Goal: Information Seeking & Learning: Learn about a topic

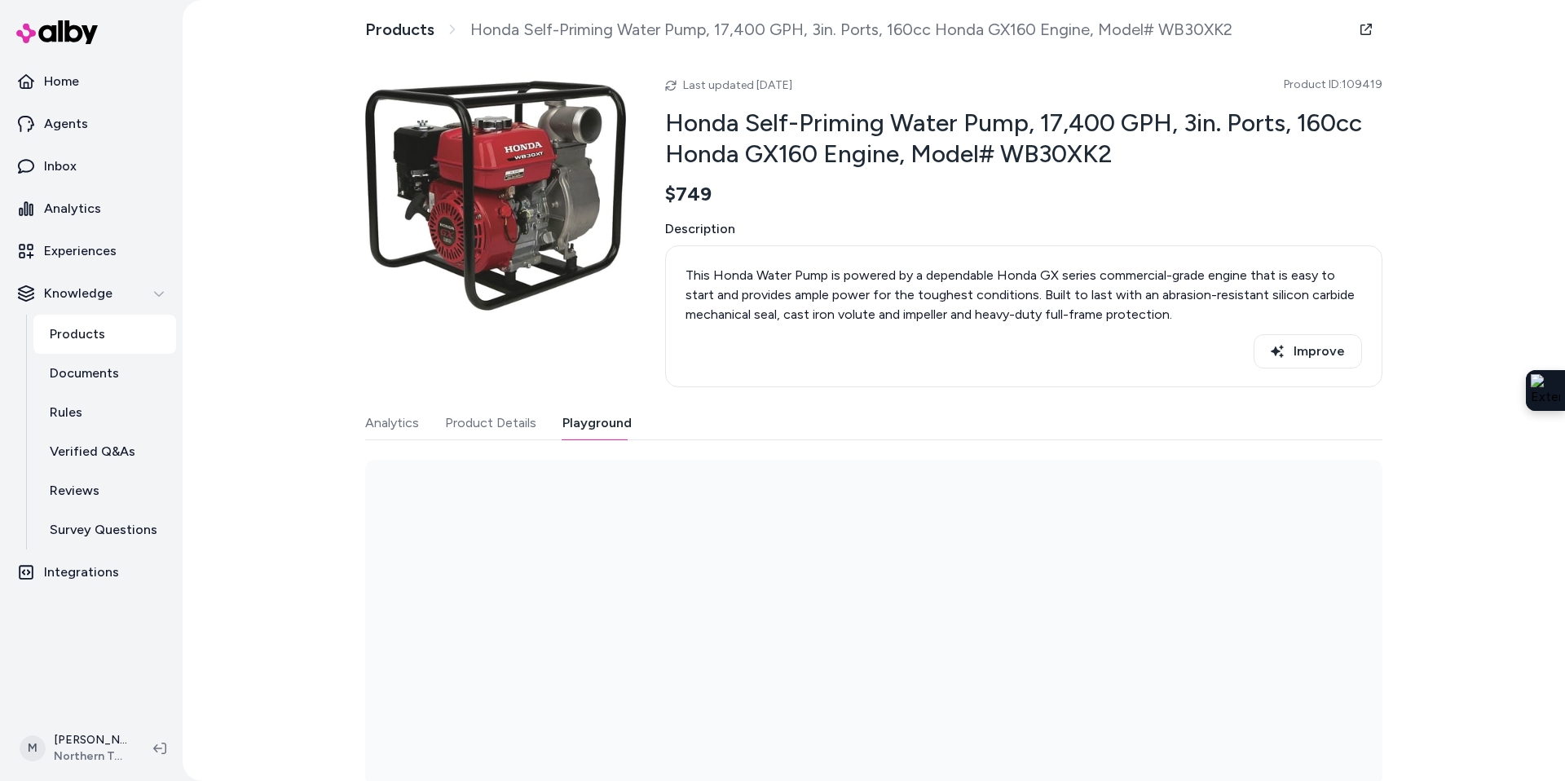
click at [613, 419] on button "Playground" at bounding box center [596, 423] width 69 height 33
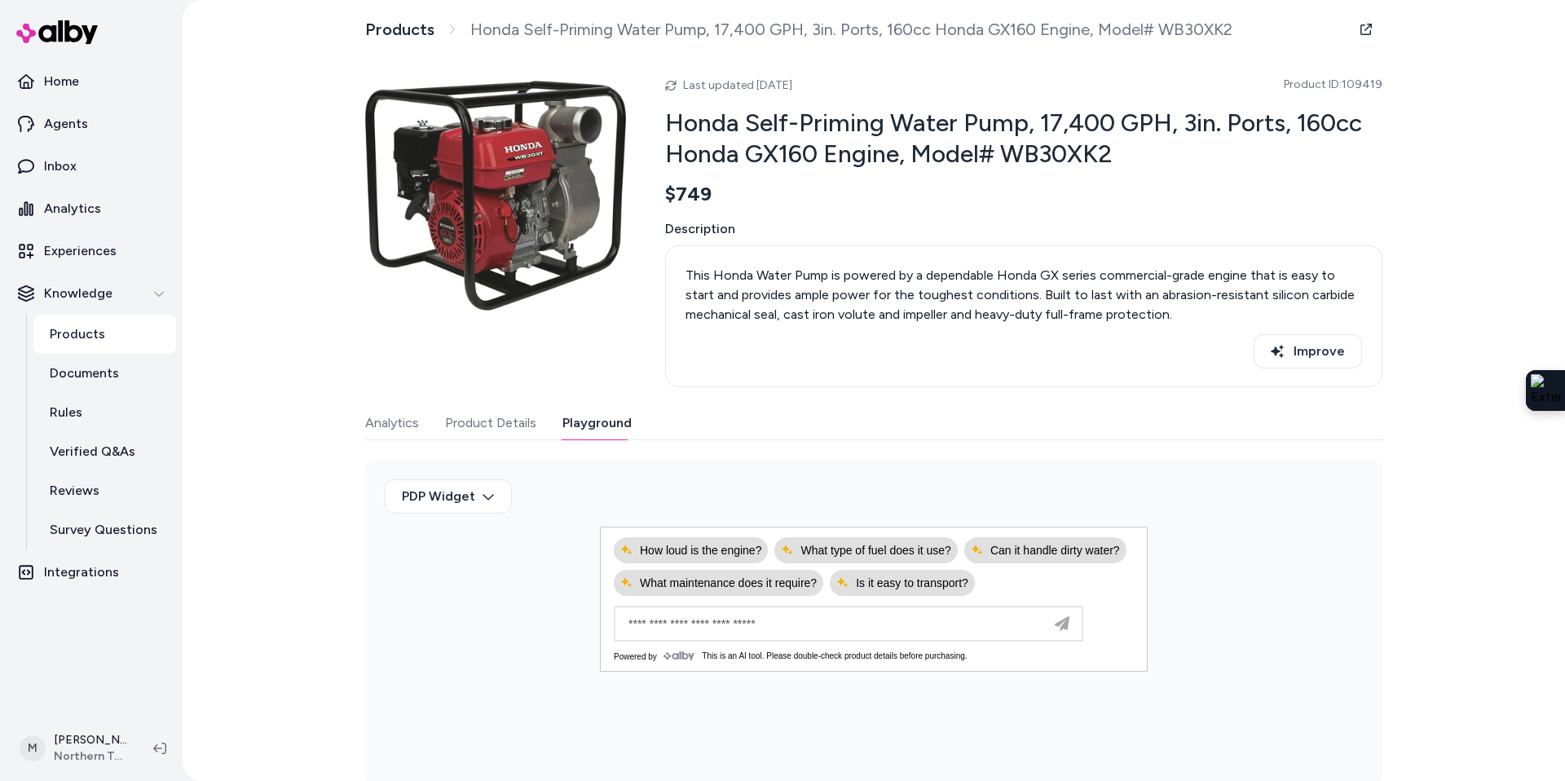
click at [403, 426] on button "Analytics" at bounding box center [392, 423] width 54 height 33
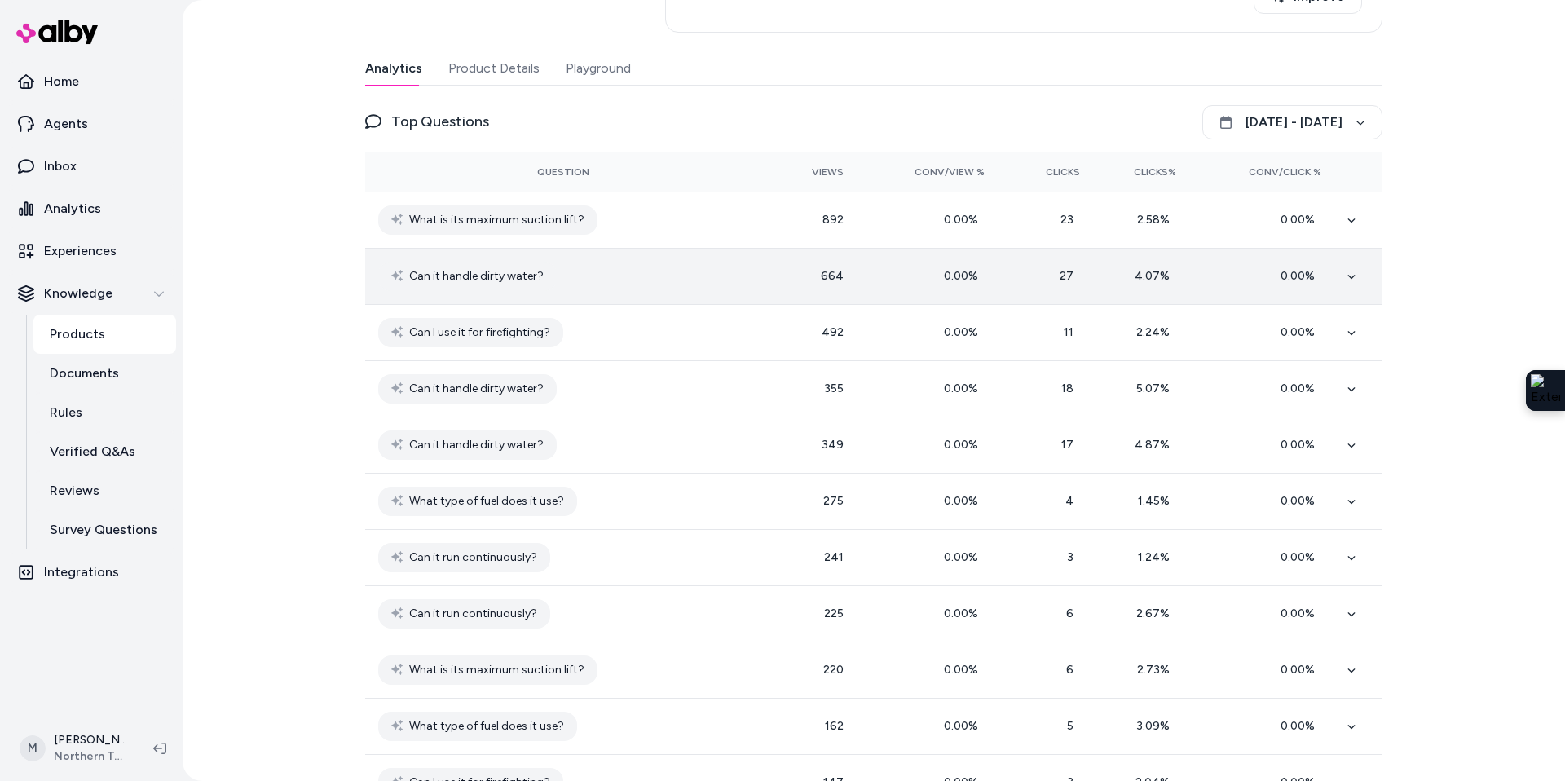
scroll to position [299, 0]
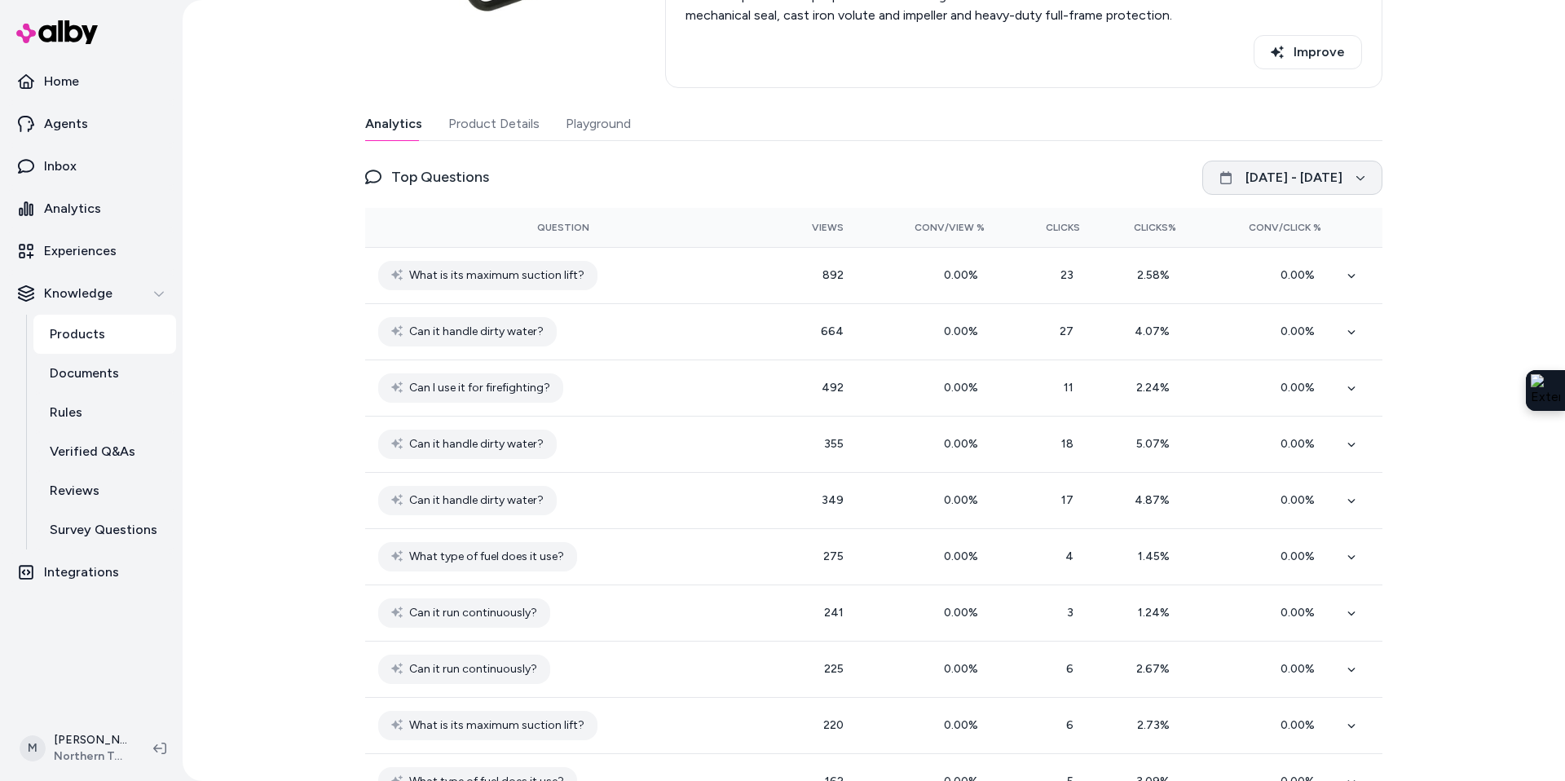
click at [1361, 178] on icon "button" at bounding box center [1360, 178] width 10 height 10
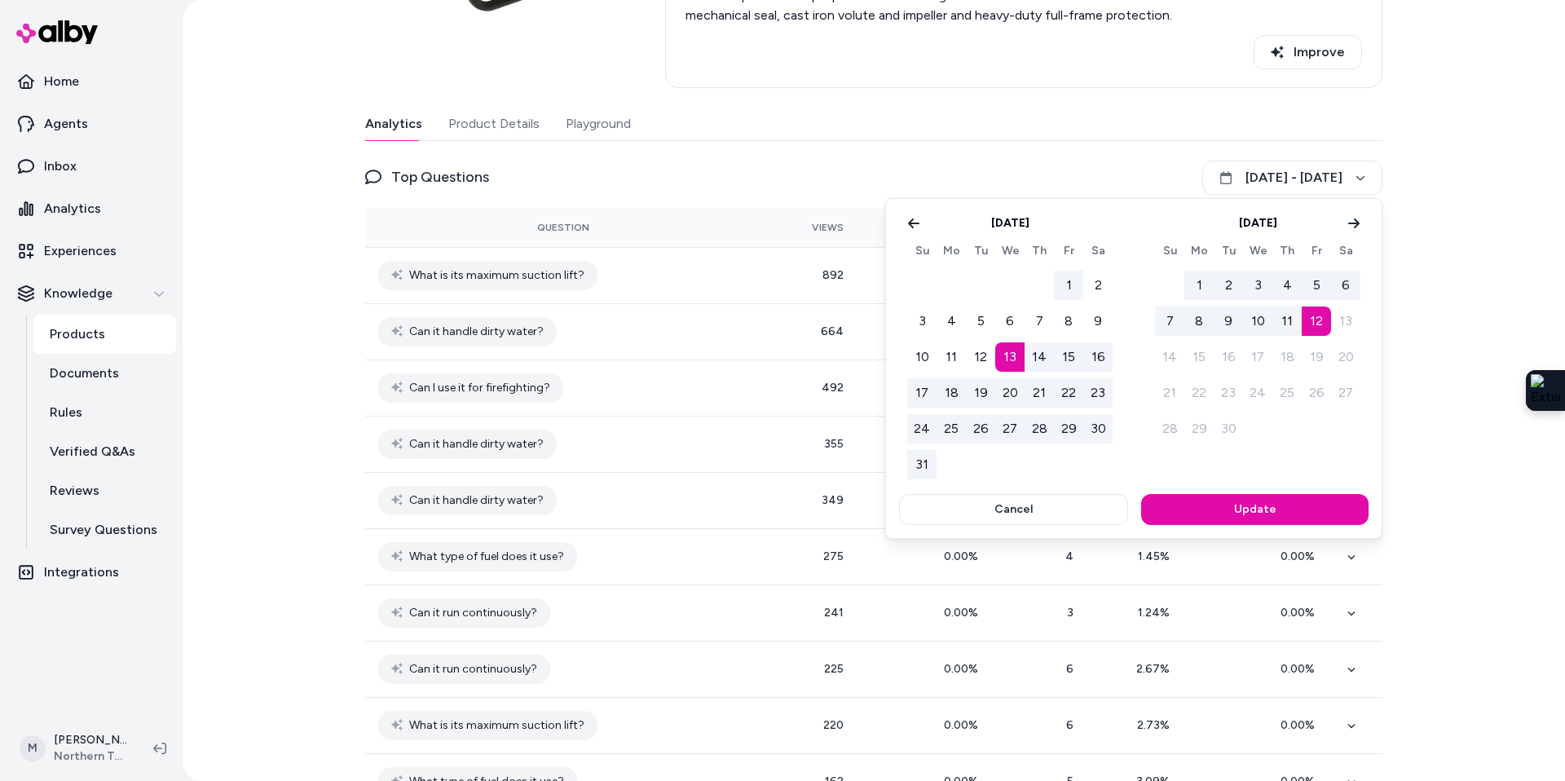
click at [1069, 278] on button "1" at bounding box center [1068, 285] width 29 height 29
click at [906, 227] on button "Go to previous month" at bounding box center [913, 223] width 23 height 23
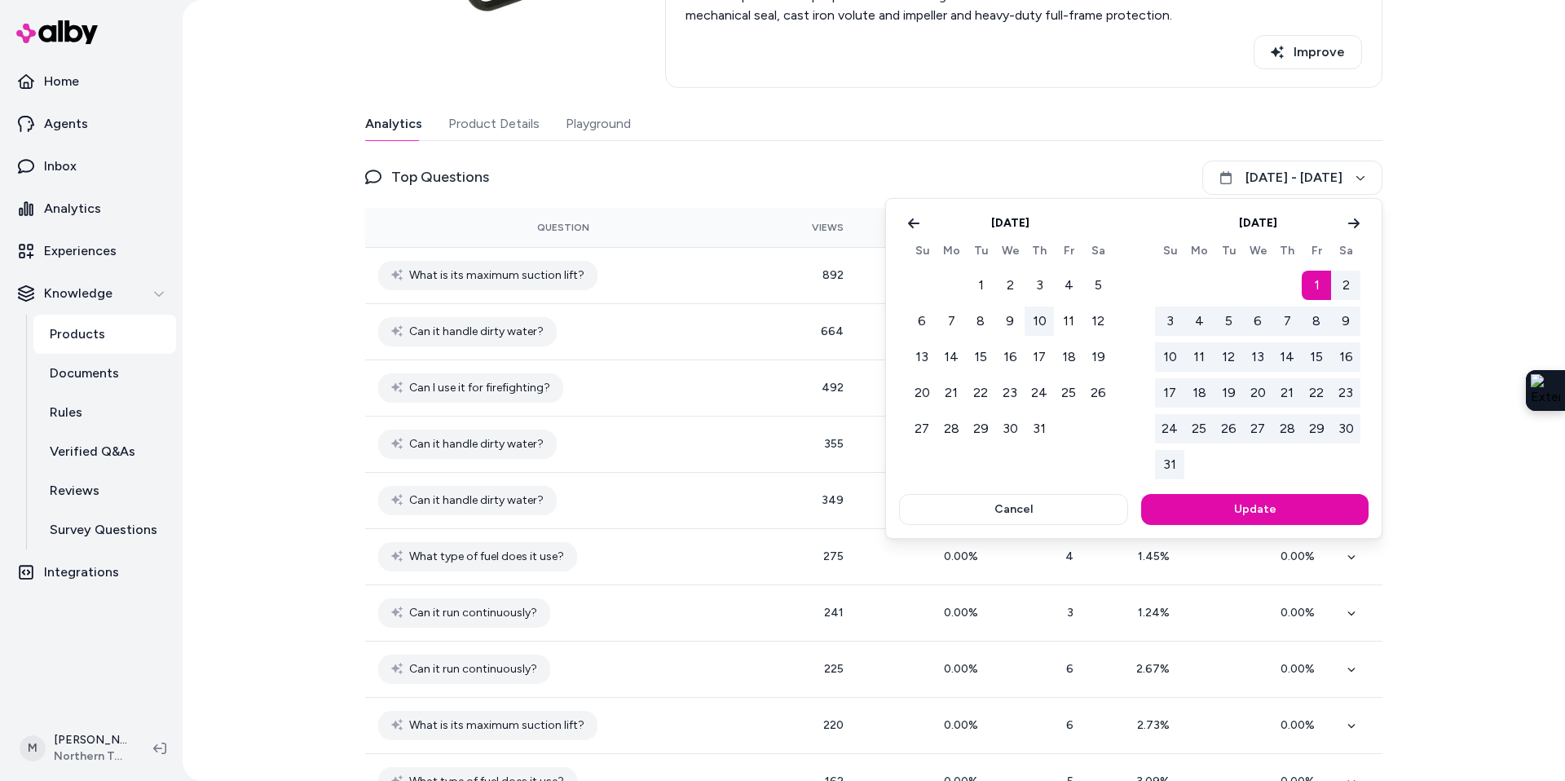
click at [1038, 326] on button "10" at bounding box center [1039, 320] width 29 height 29
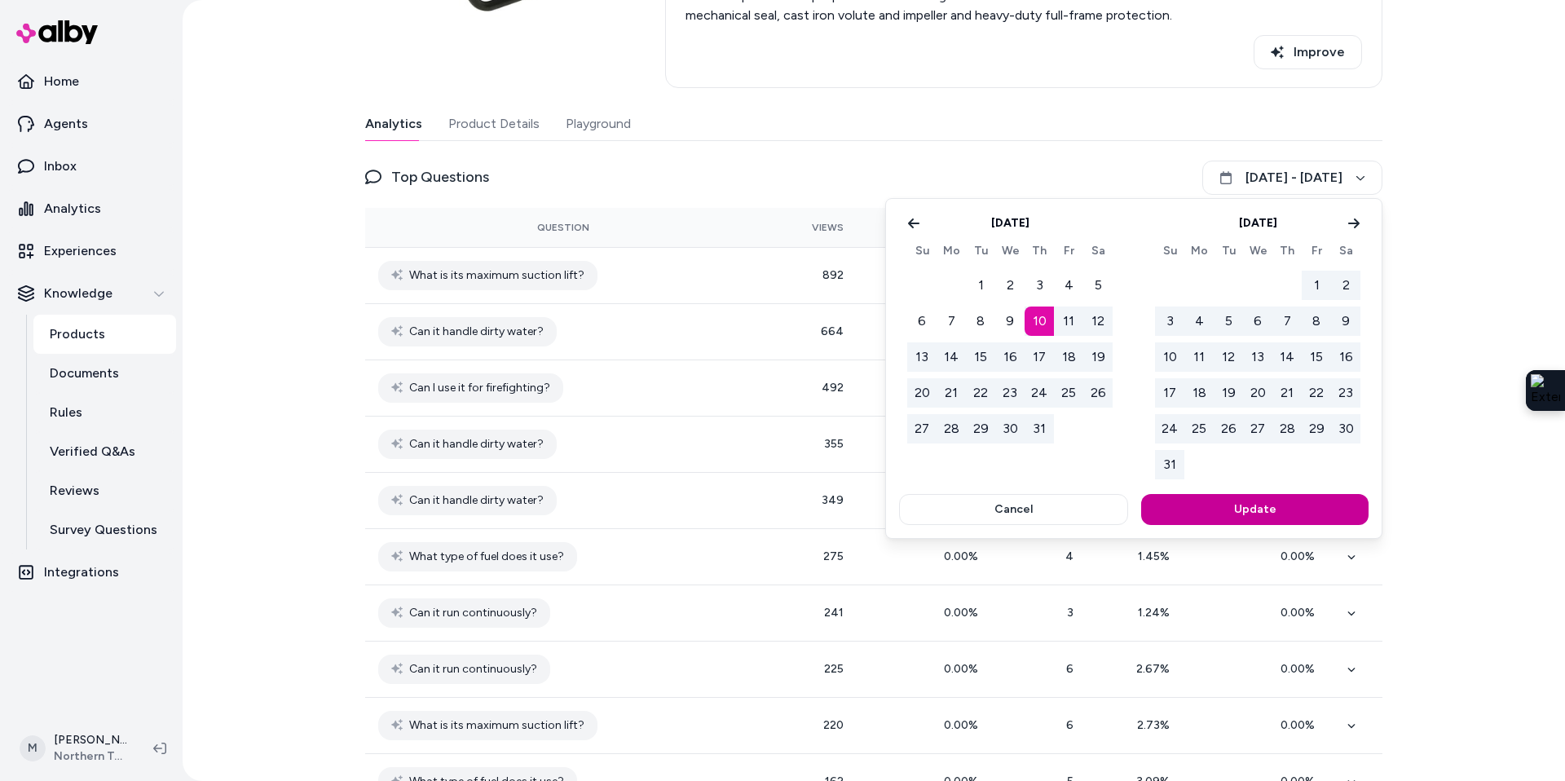
click at [1240, 504] on button "Update" at bounding box center [1254, 509] width 227 height 31
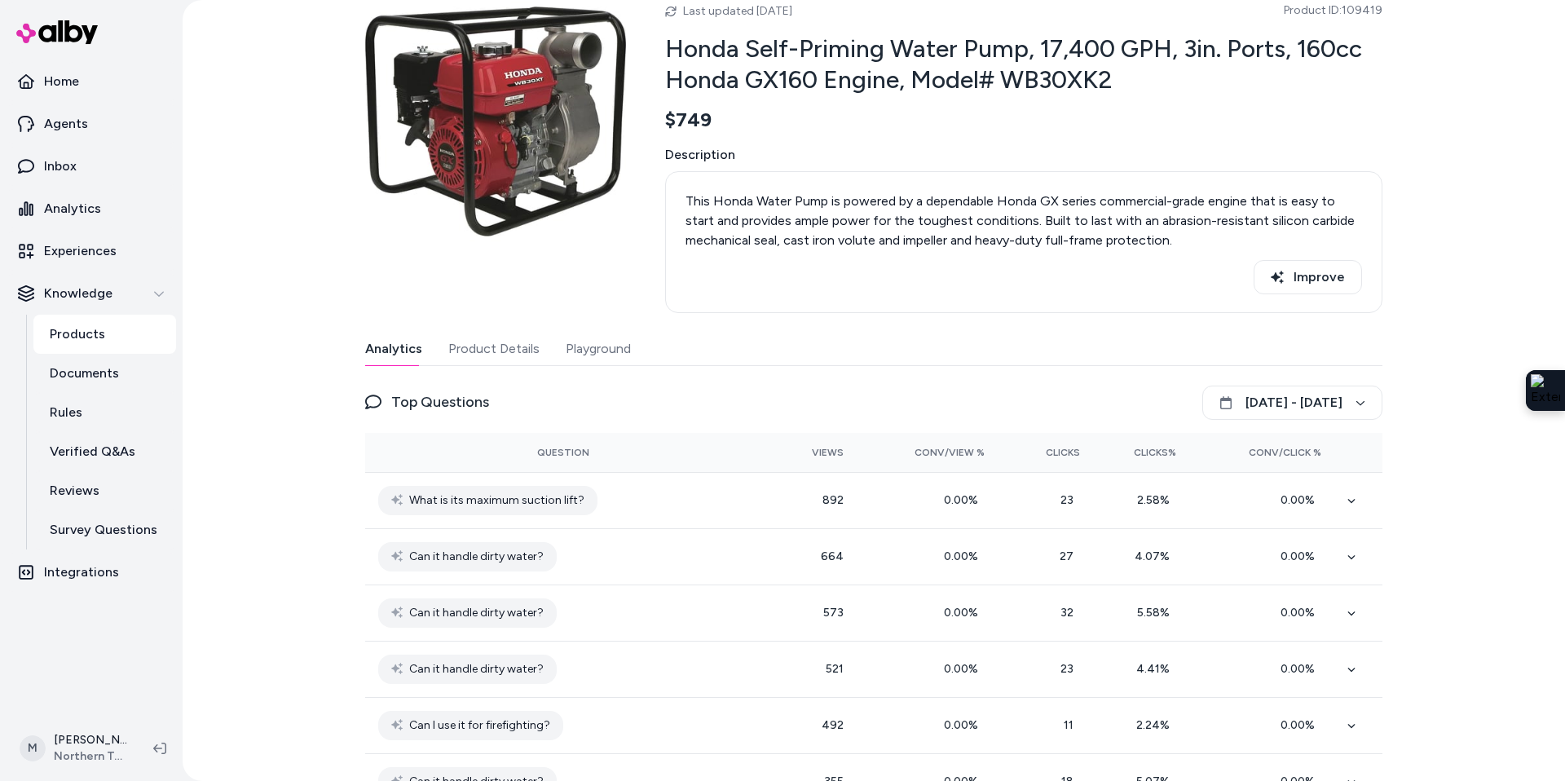
scroll to position [0, 0]
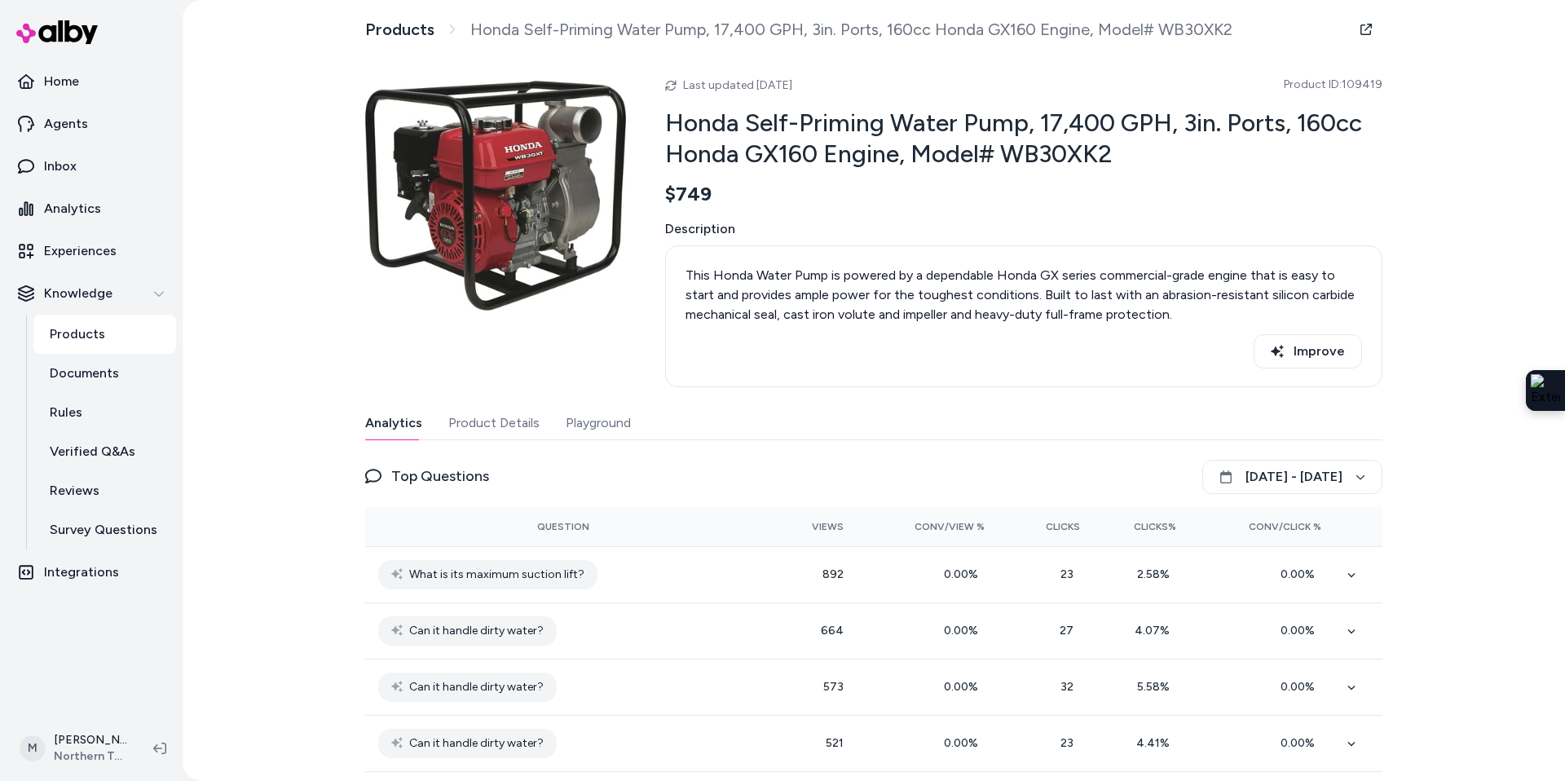
click at [503, 423] on button "Product Details" at bounding box center [493, 423] width 91 height 33
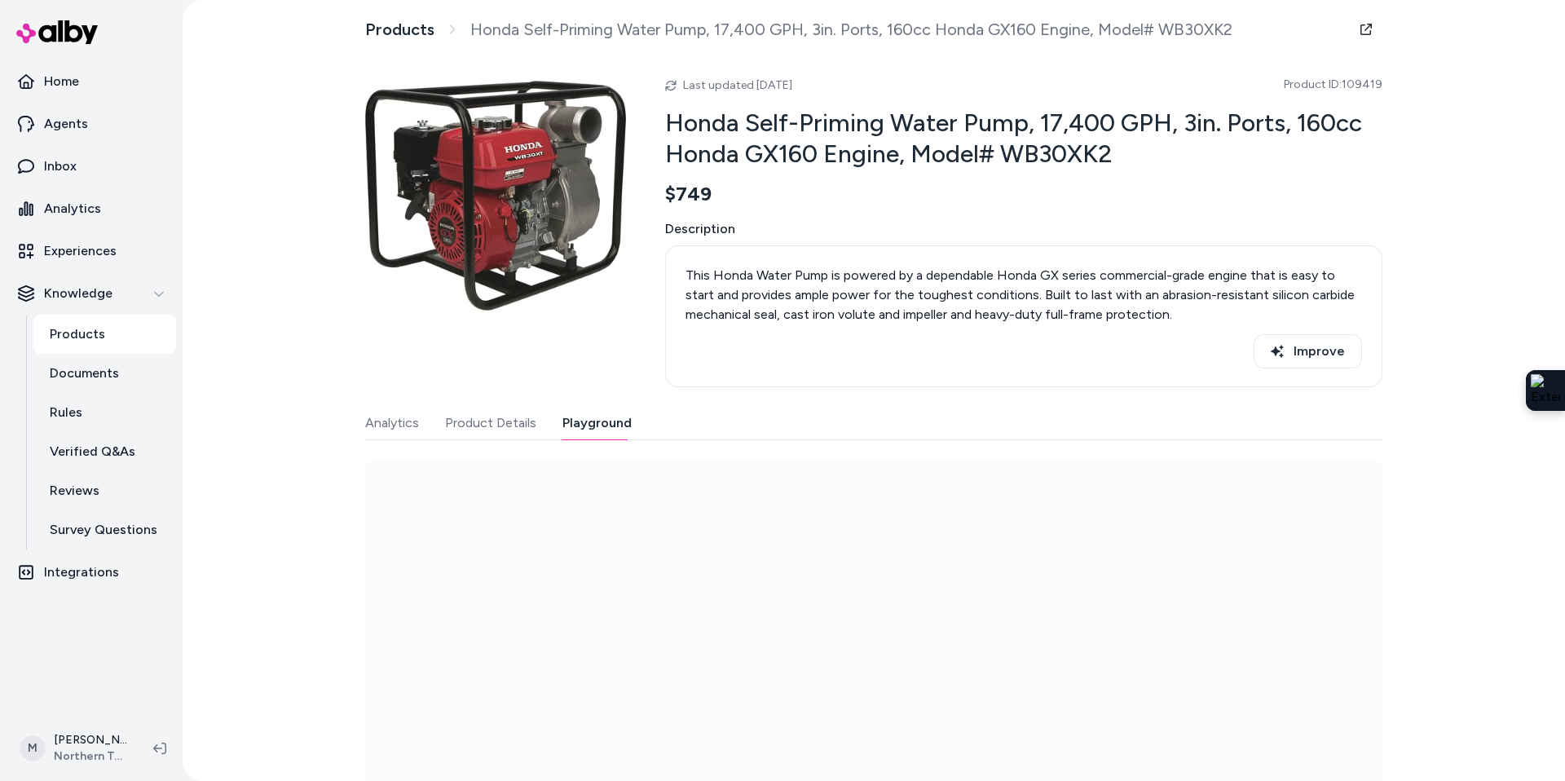
click at [616, 416] on button "Playground" at bounding box center [596, 423] width 69 height 33
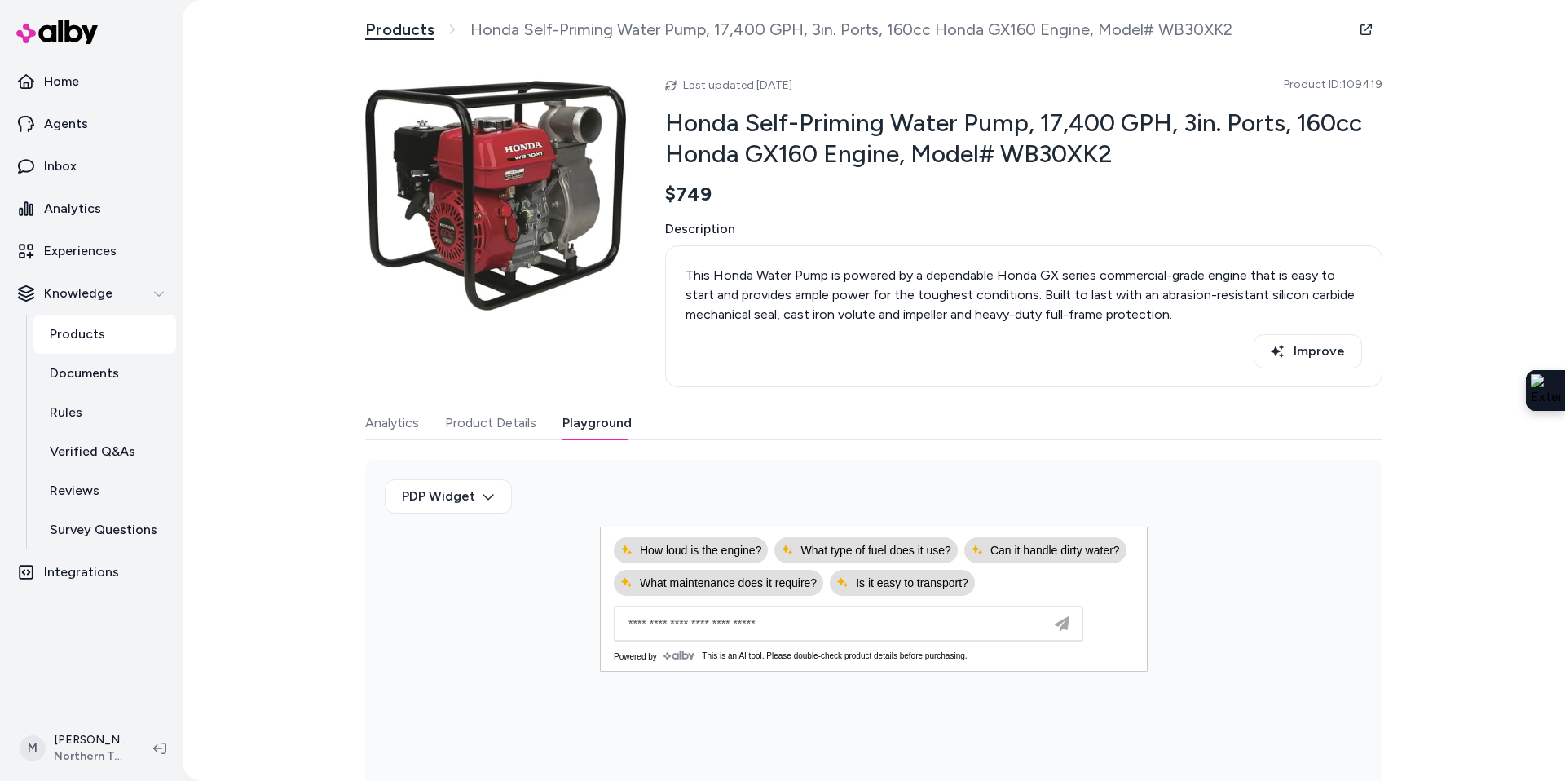
click at [414, 21] on link "Products" at bounding box center [399, 30] width 69 height 20
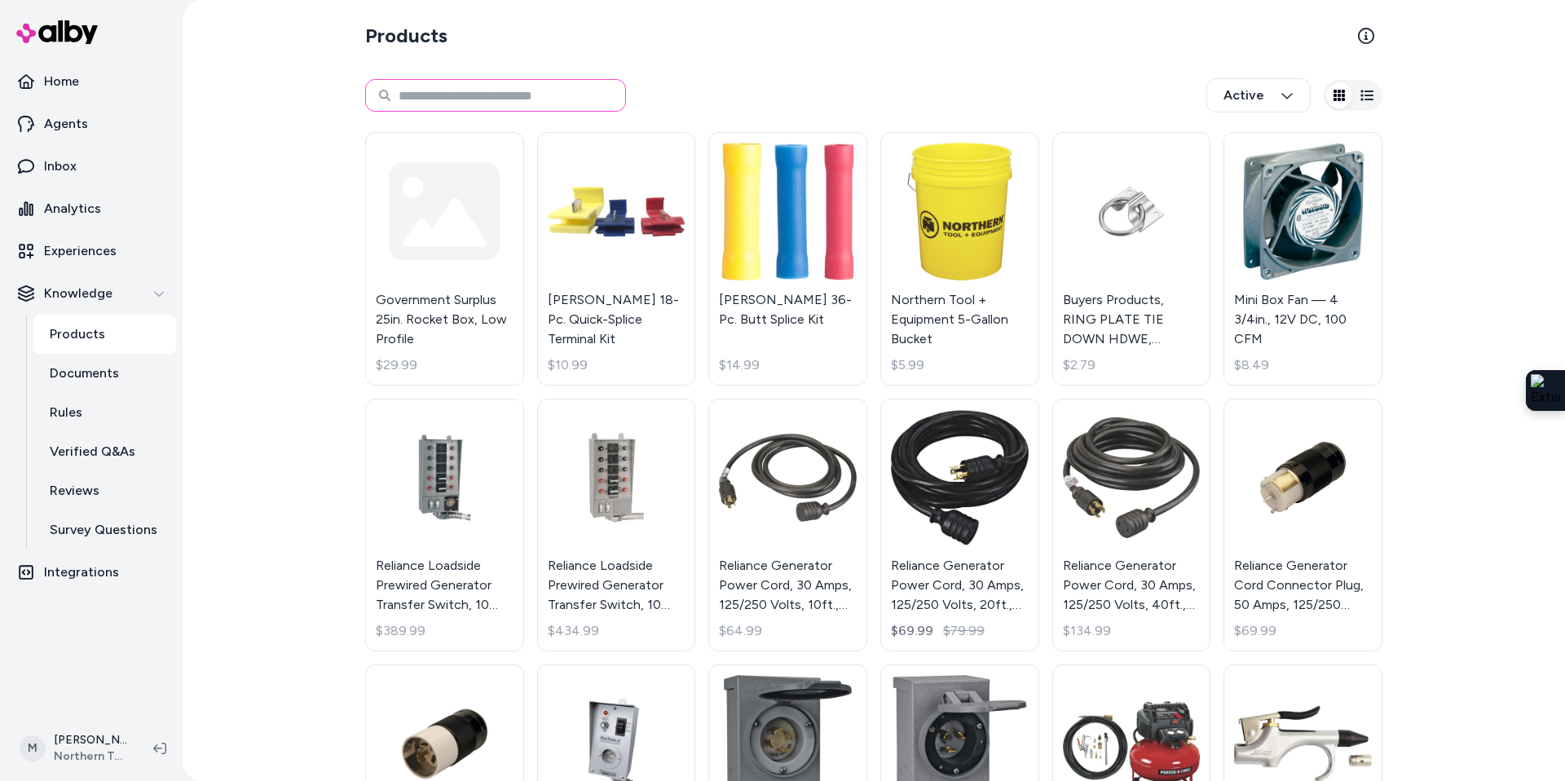
click at [501, 90] on input at bounding box center [495, 95] width 261 height 33
type input "*****"
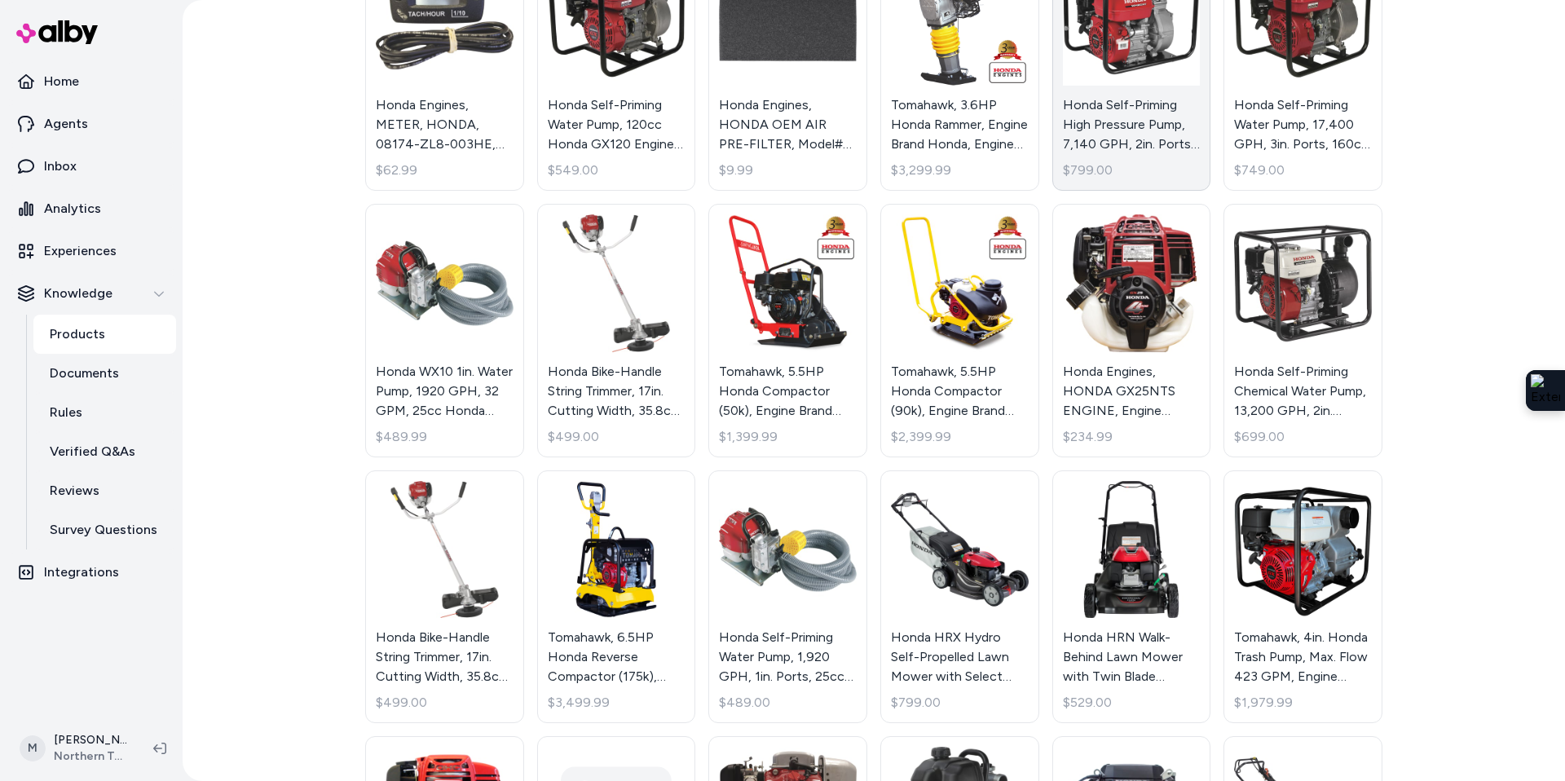
scroll to position [783, 0]
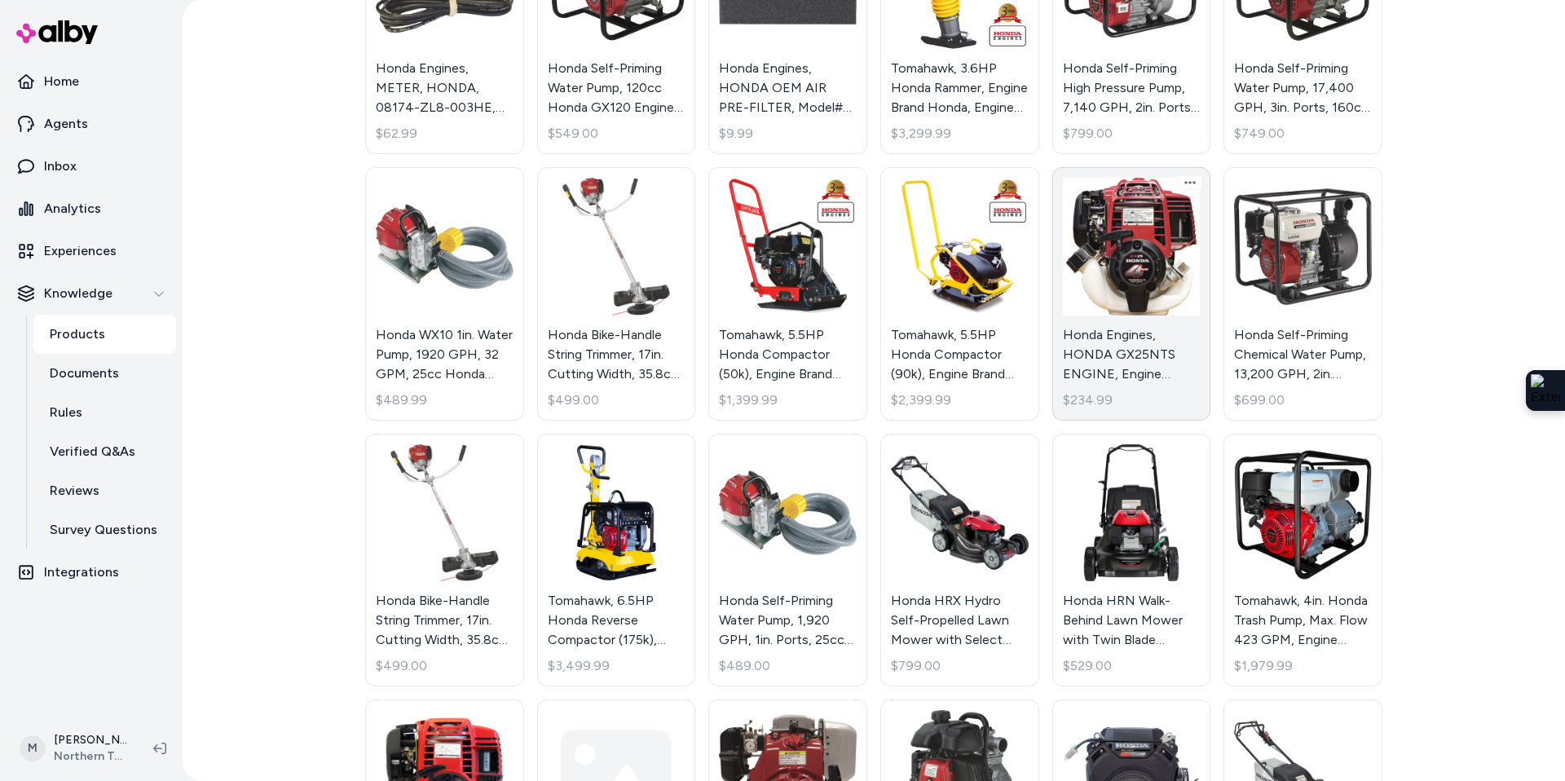
click at [1136, 320] on link "Honda Engines, HONDA GX25NTS ENGINE, Engine Displacement 25 cc, Engine Type GX …" at bounding box center [1131, 293] width 159 height 253
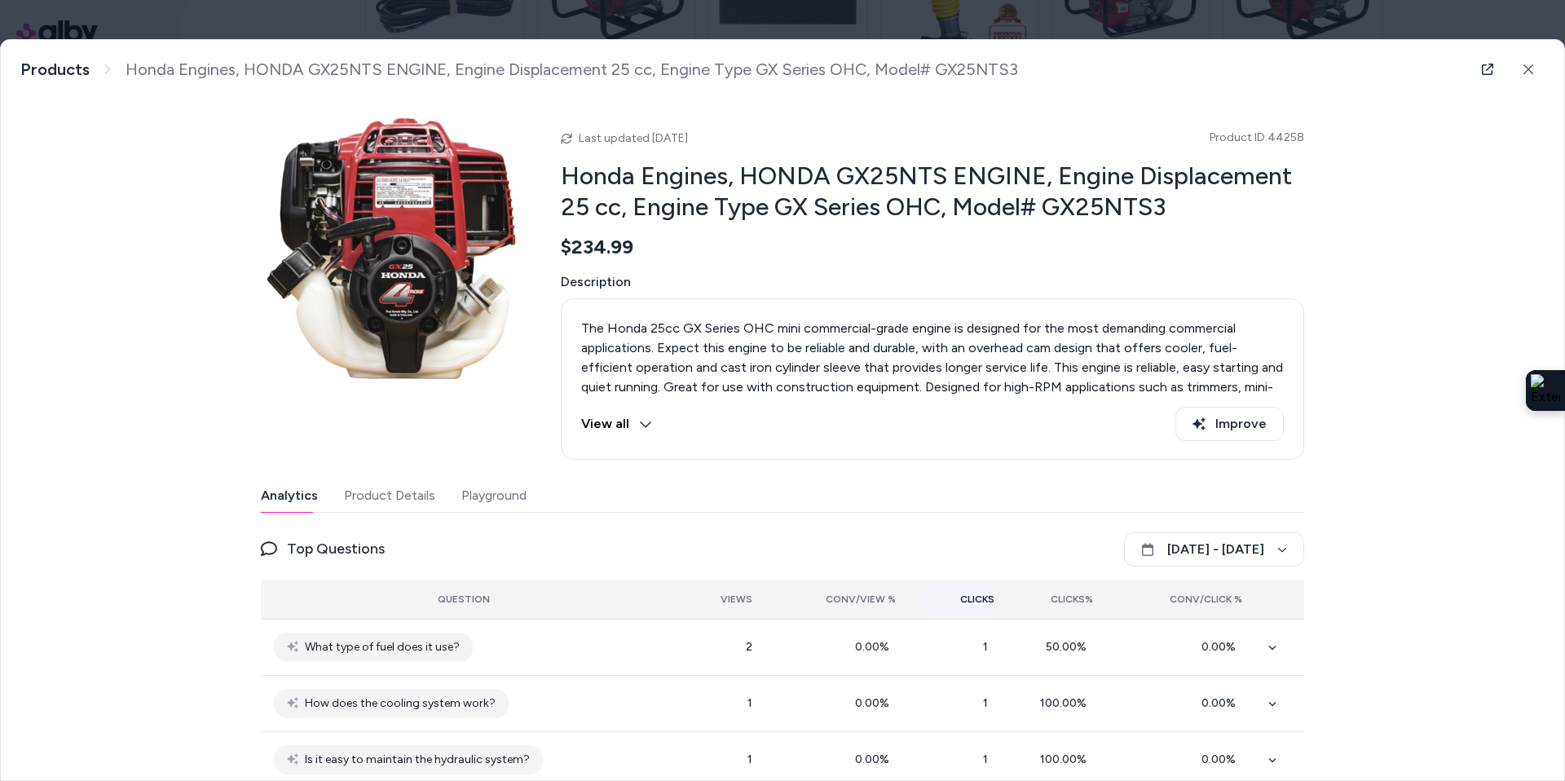
scroll to position [33, 0]
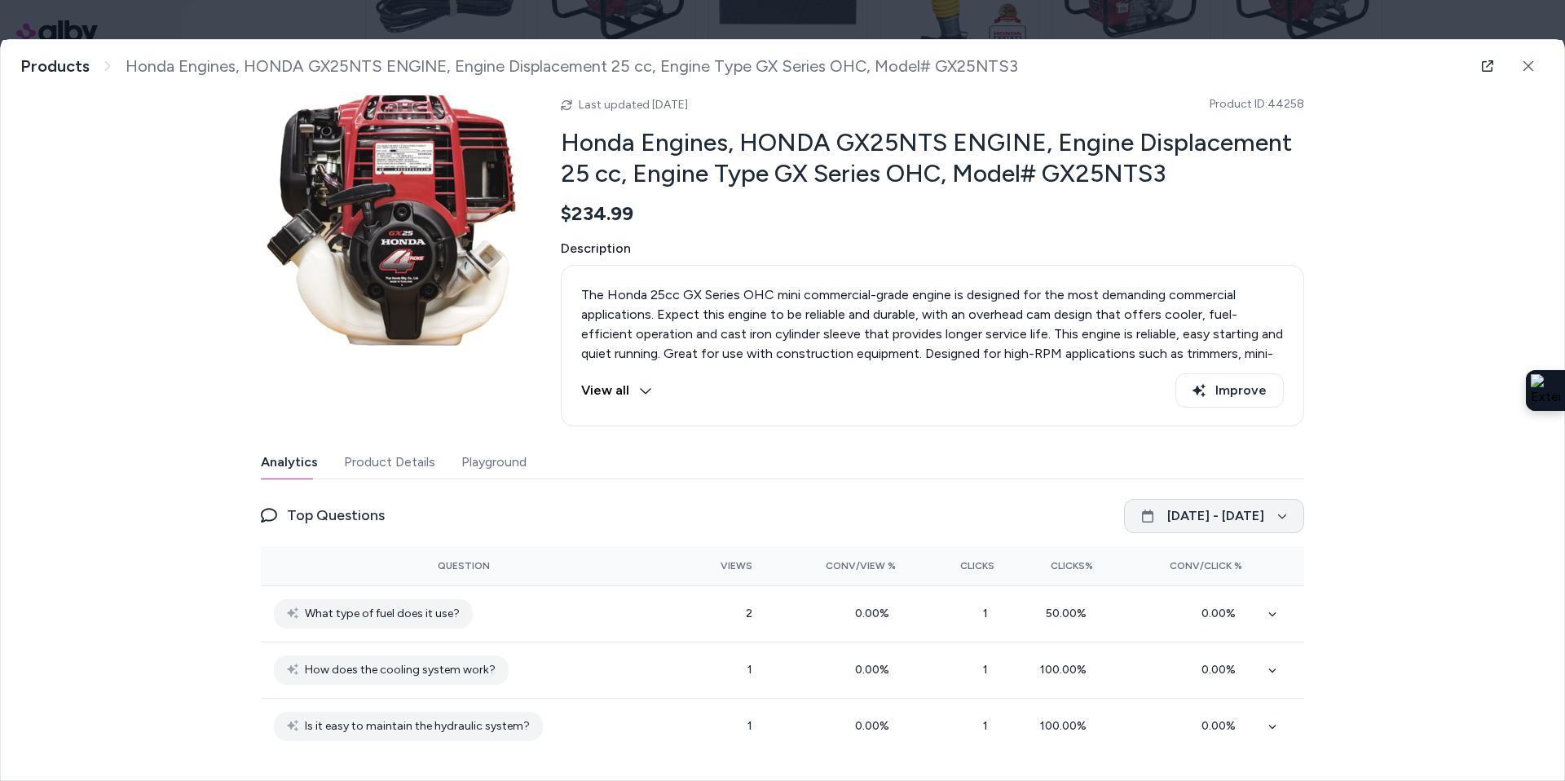
click at [1281, 514] on icon "button" at bounding box center [1282, 516] width 10 height 10
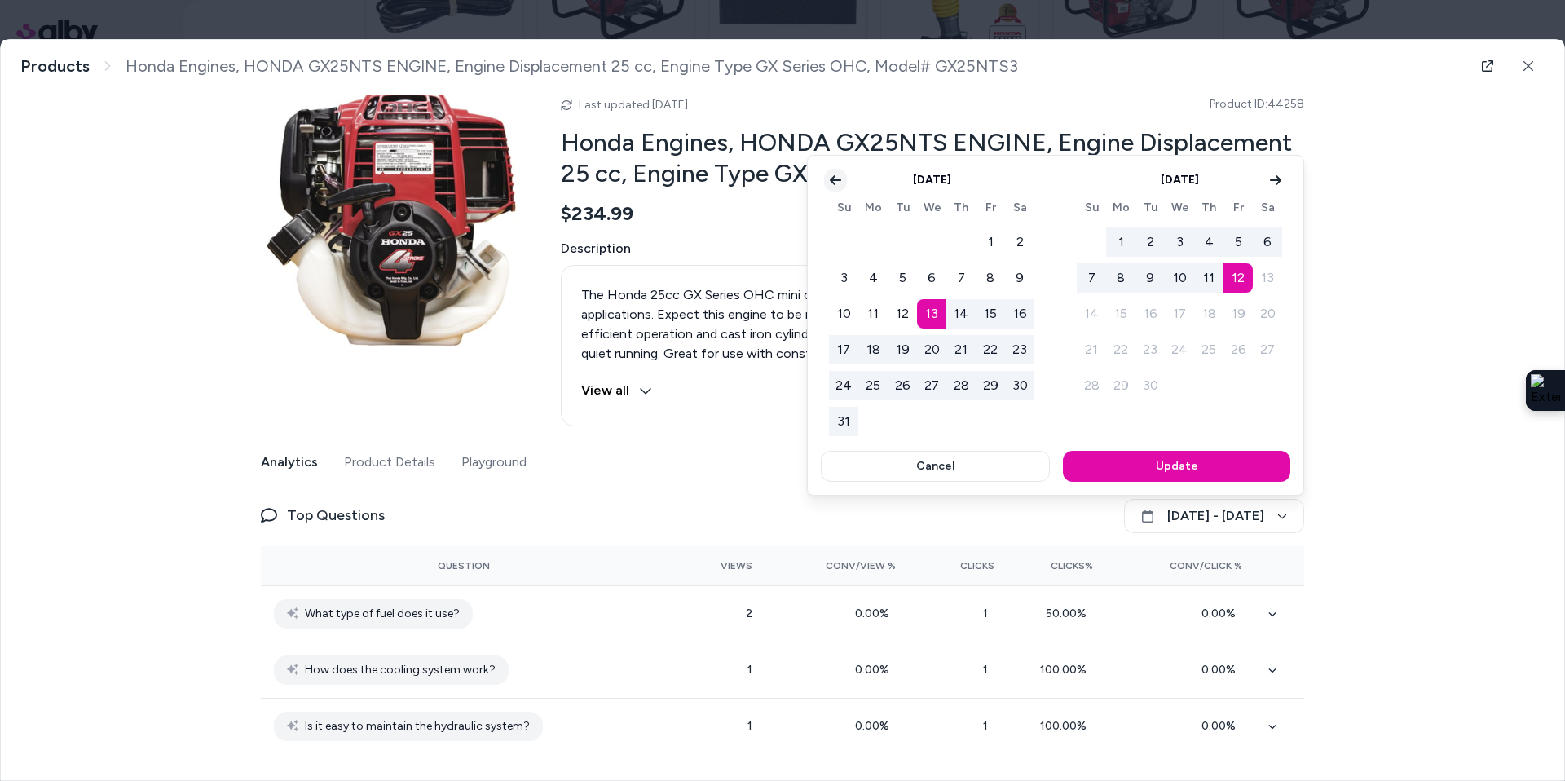
click at [838, 170] on button "Go to previous month" at bounding box center [835, 180] width 23 height 23
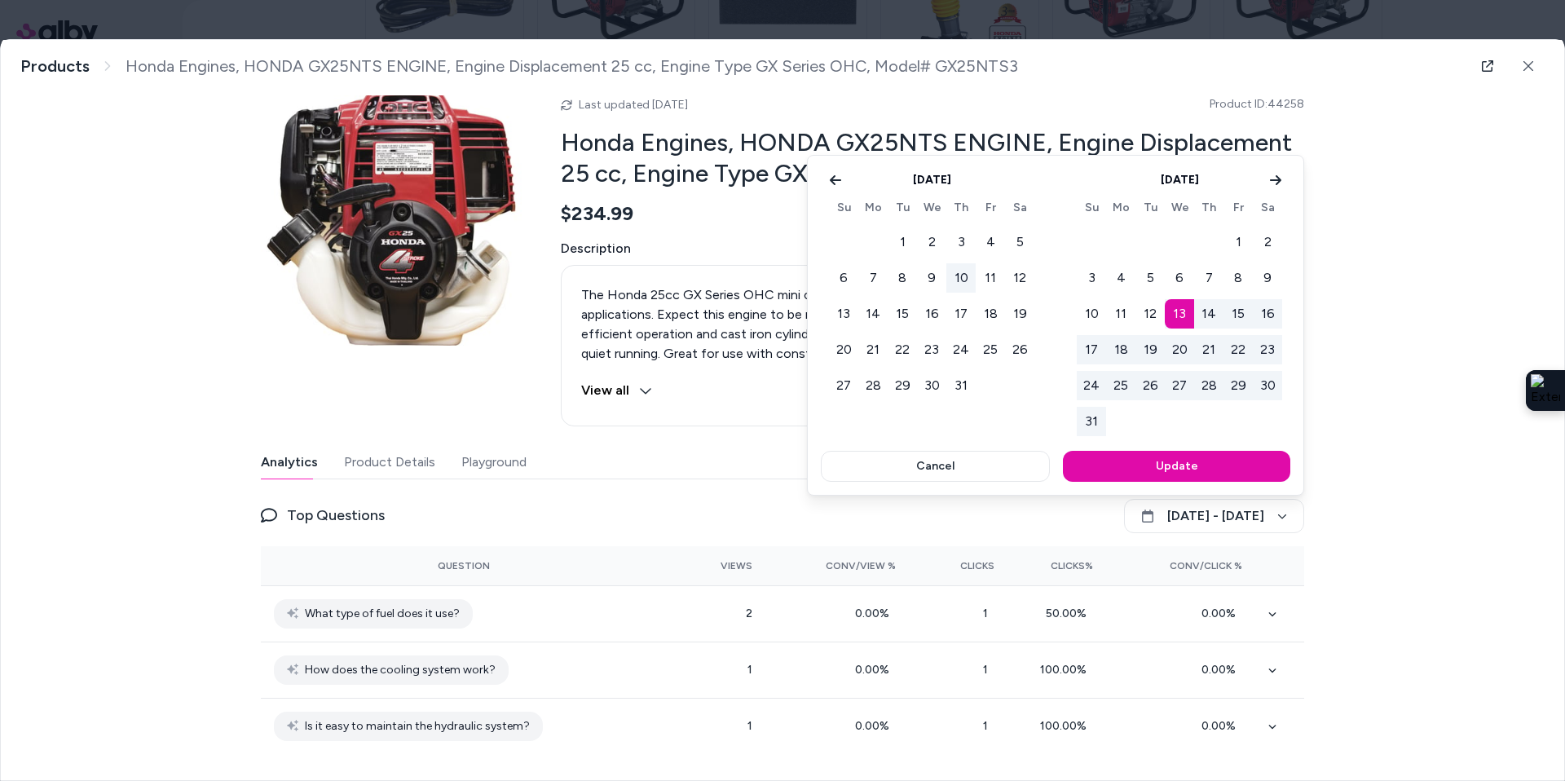
click at [956, 279] on button "10" at bounding box center [960, 277] width 29 height 29
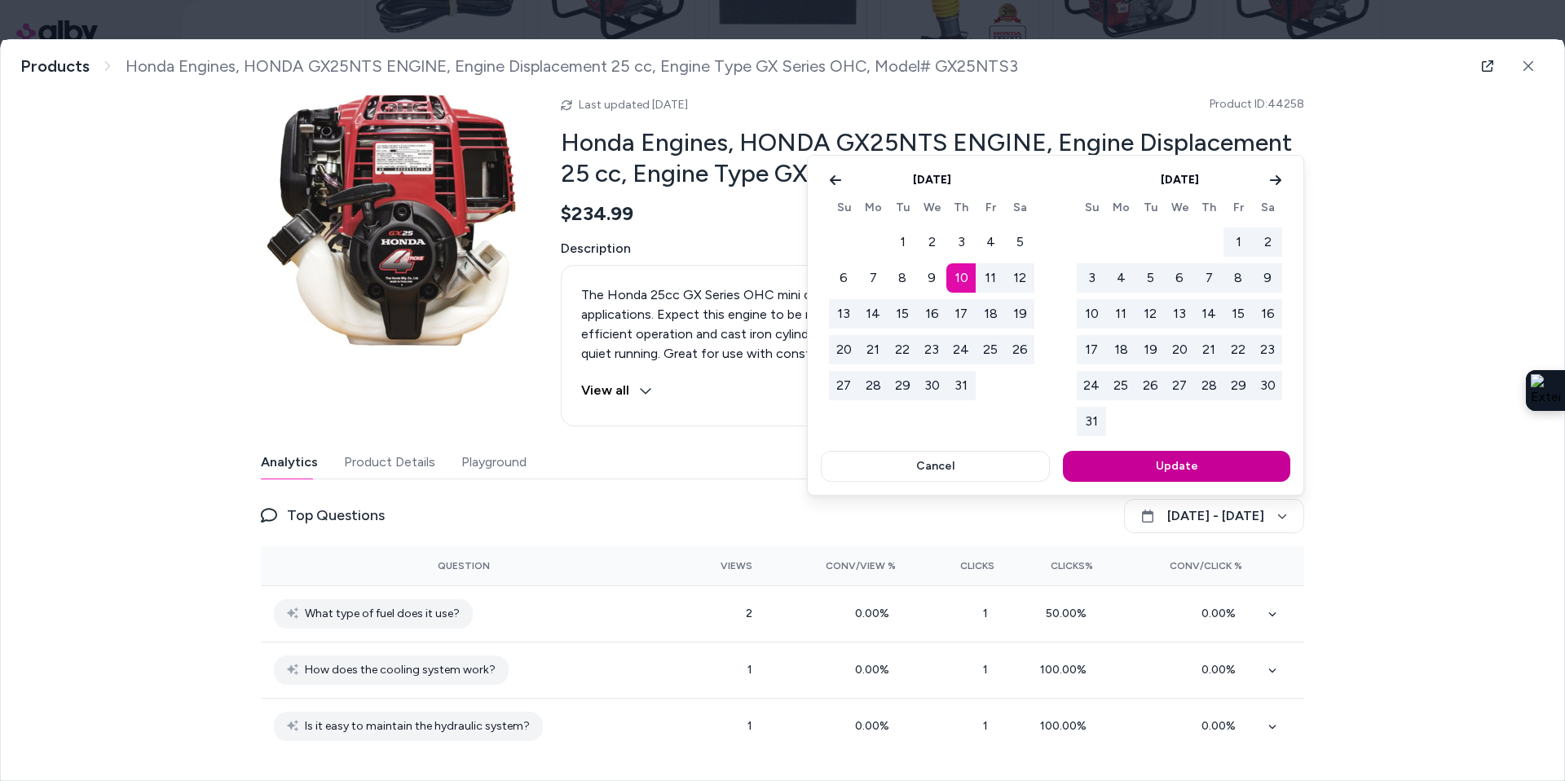
click at [1214, 468] on button "Update" at bounding box center [1176, 466] width 227 height 31
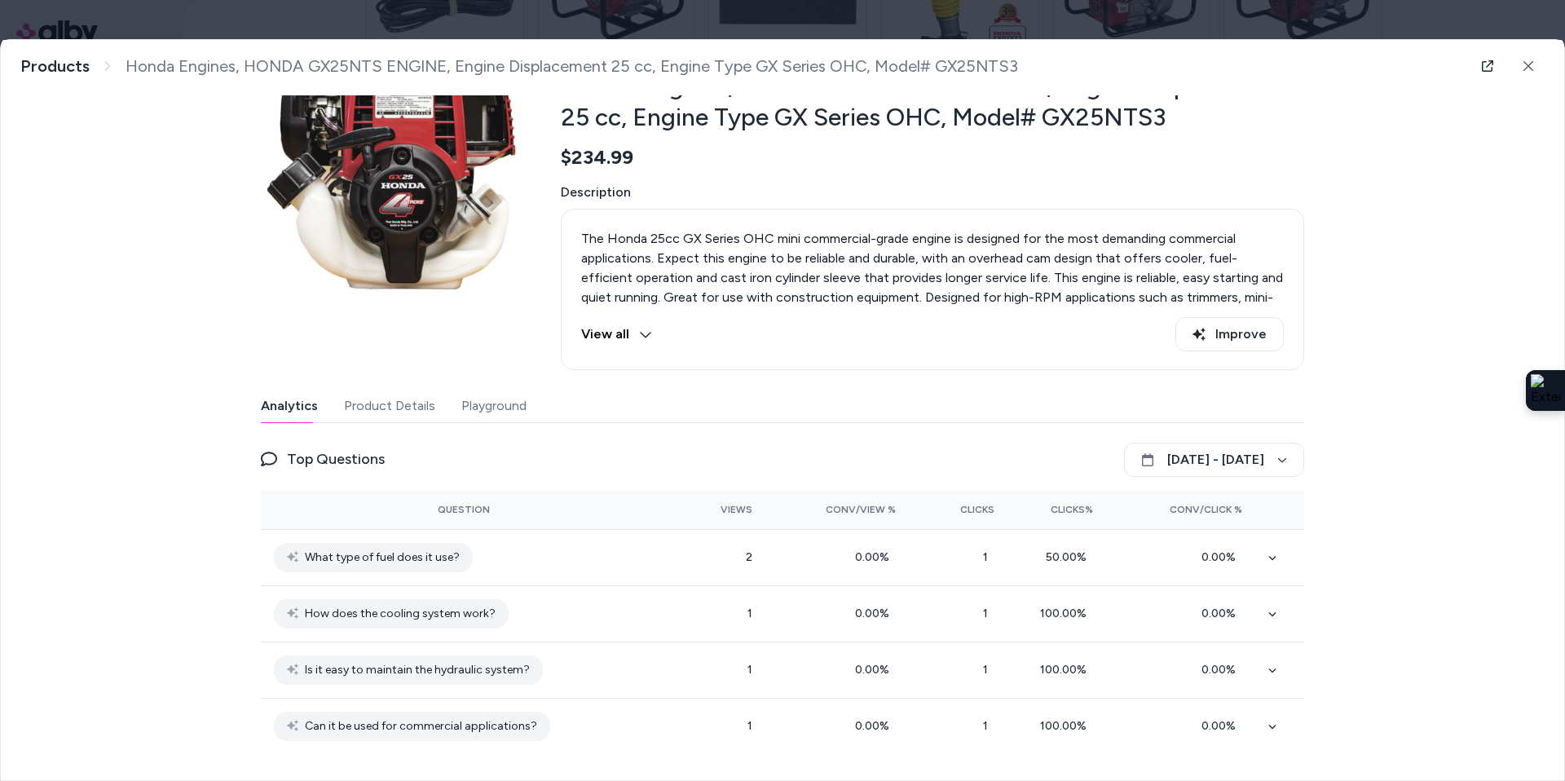
scroll to position [0, 0]
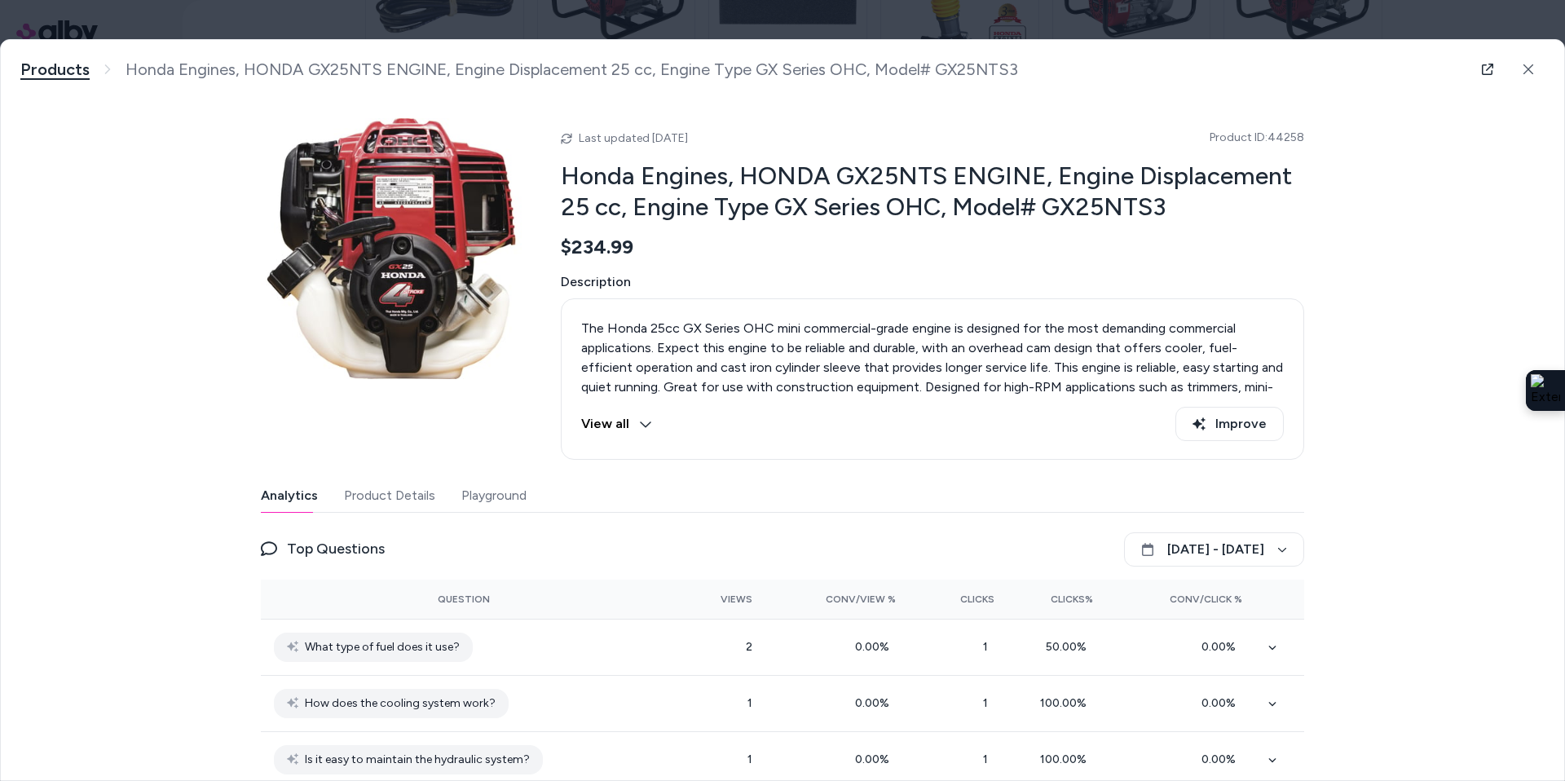
click at [66, 60] on link "Products" at bounding box center [54, 70] width 69 height 20
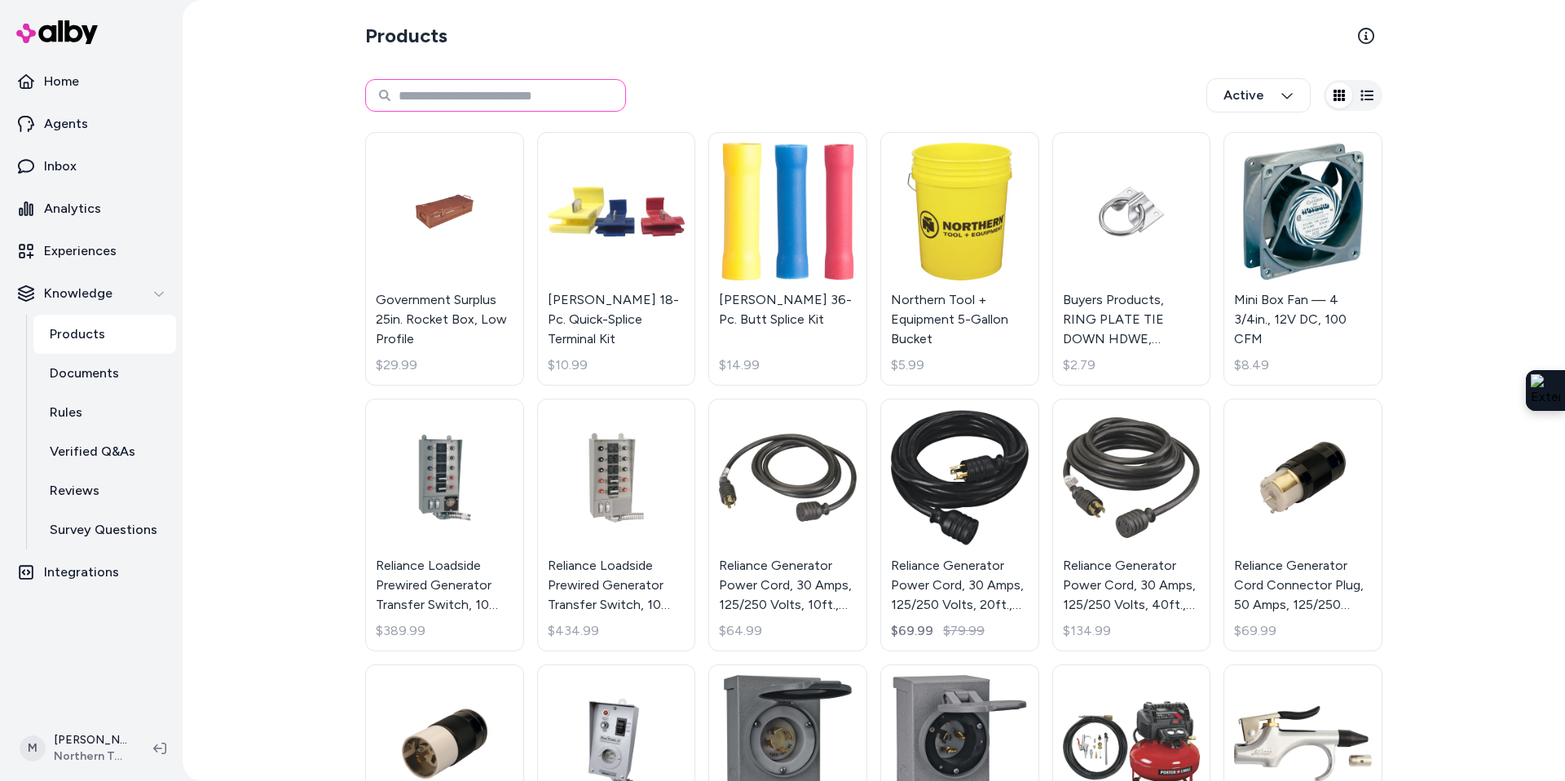
click at [440, 102] on input at bounding box center [495, 95] width 261 height 33
type input "**********"
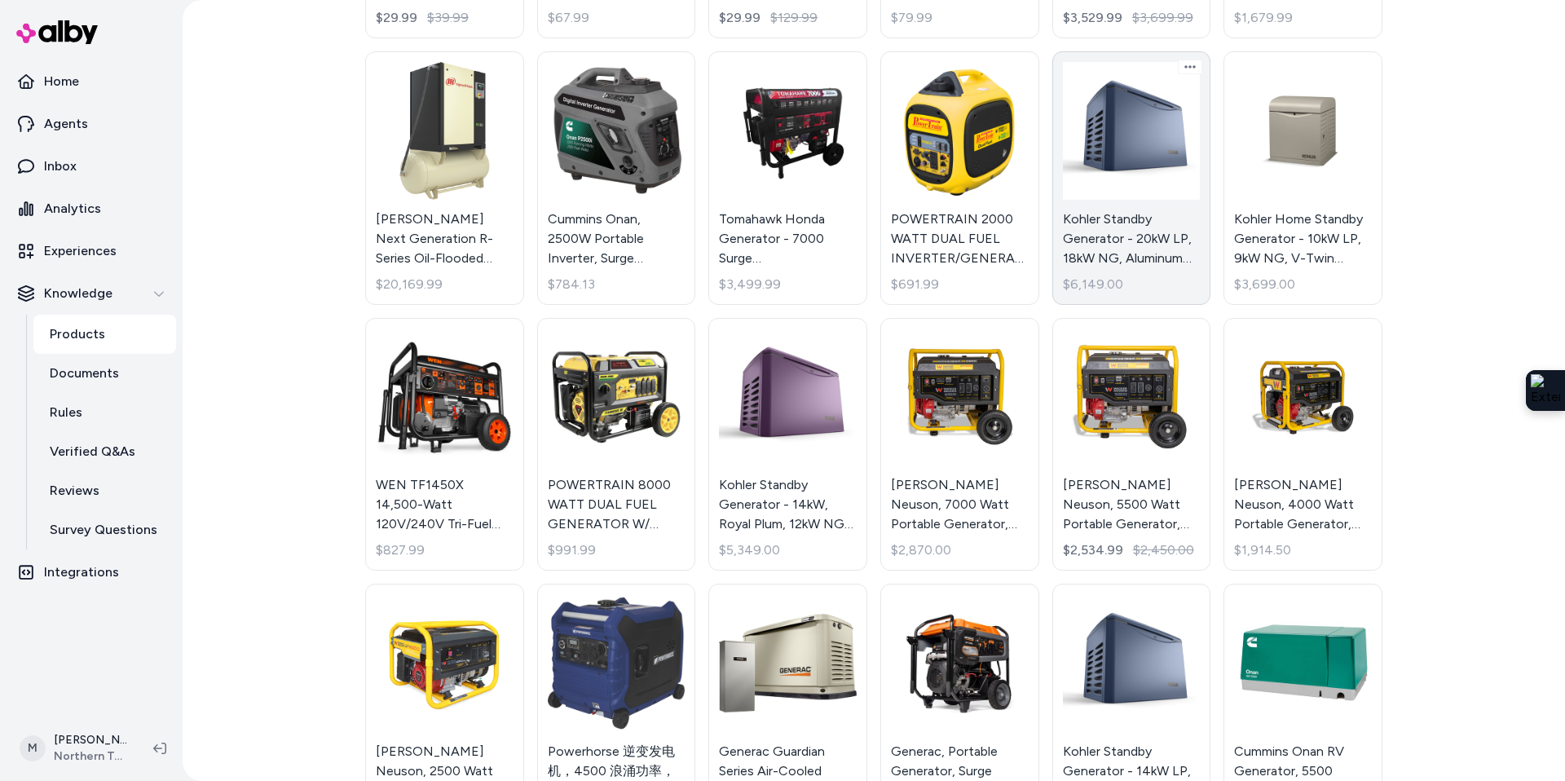
scroll to position [3297, 0]
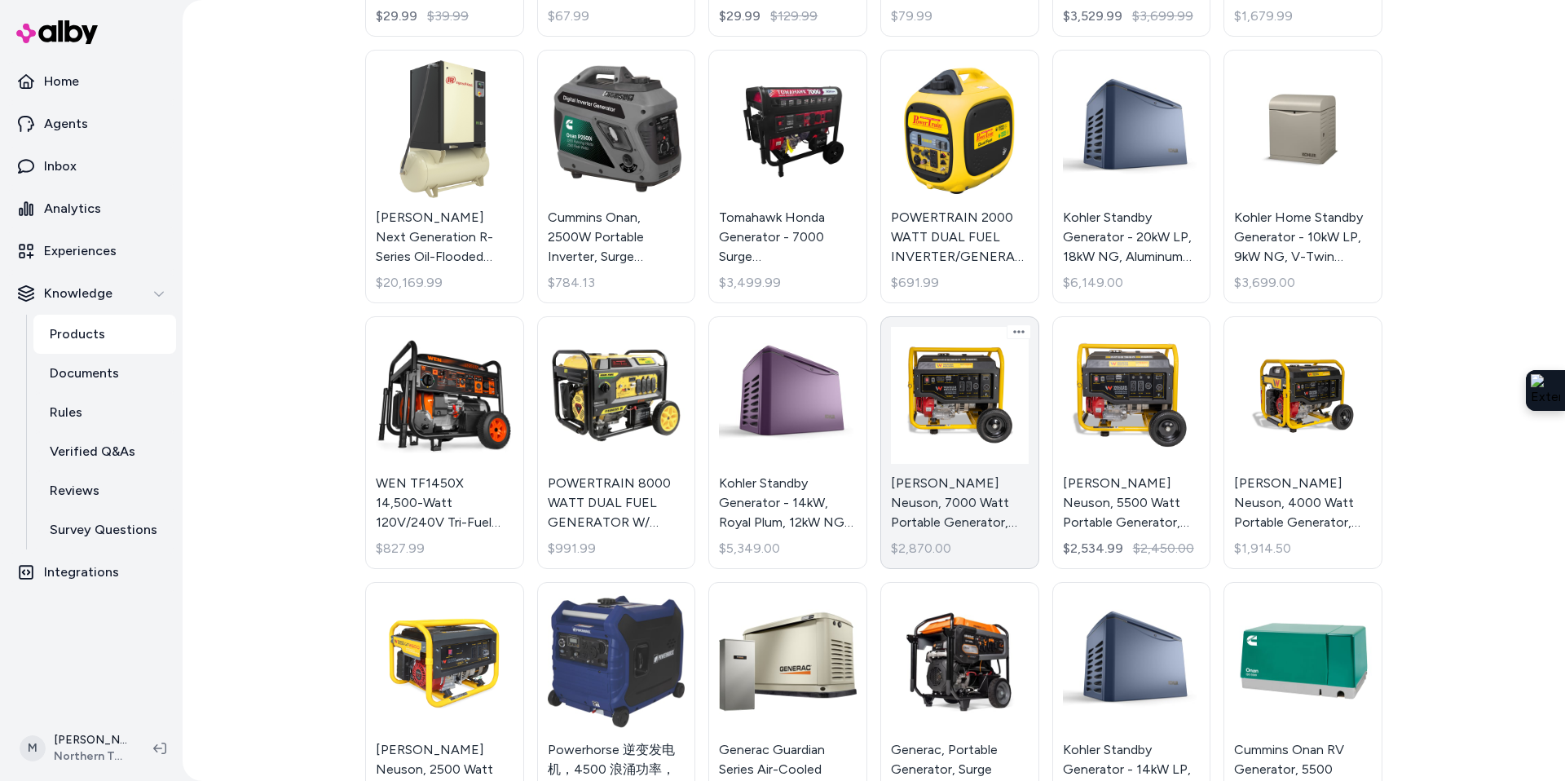
click at [986, 408] on link "Wacker Neuson, 7000 Watt Portable Generator, Voltage 120/240 Model# GP7000A $2,…" at bounding box center [959, 442] width 159 height 253
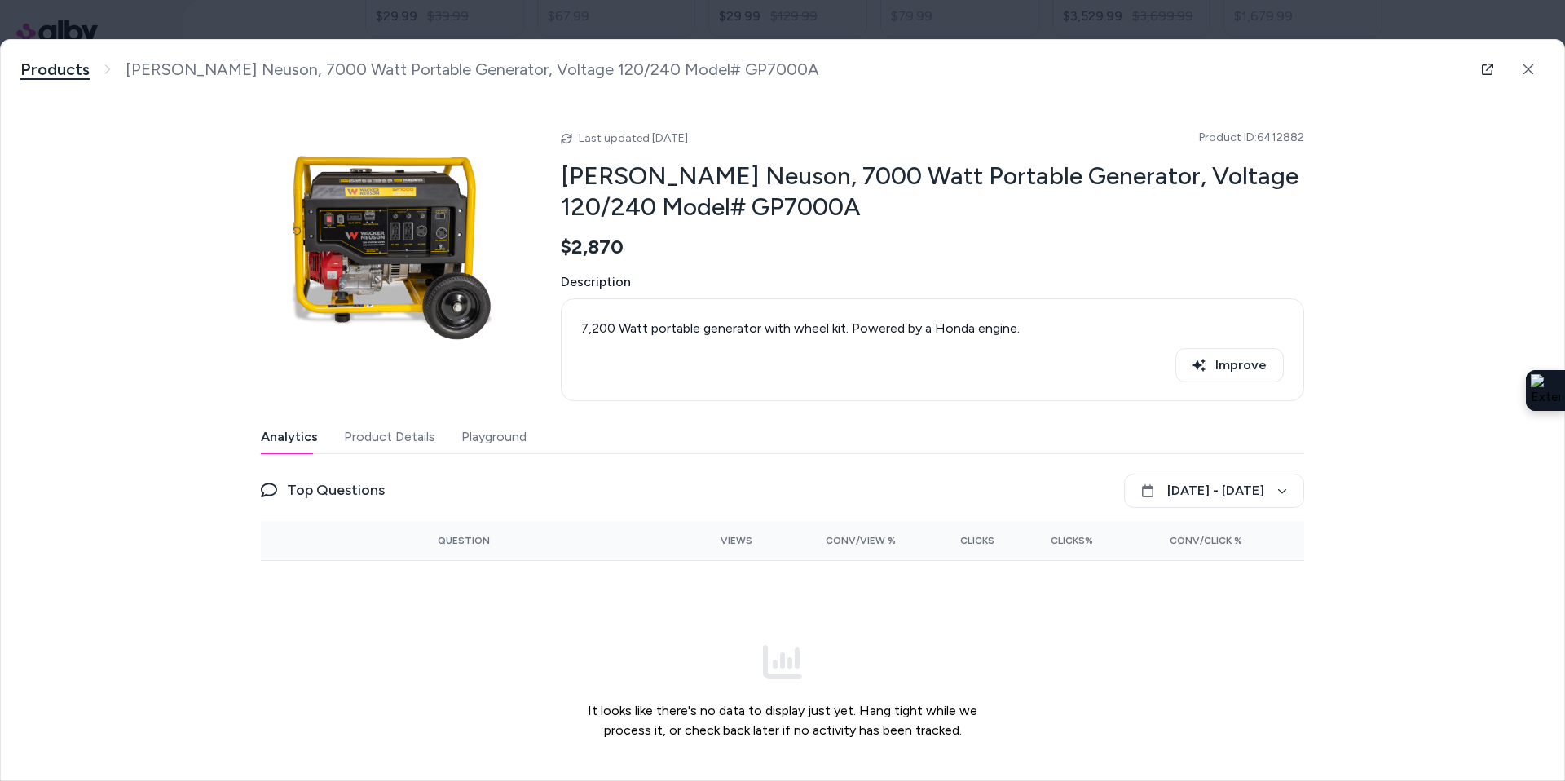
click at [36, 70] on link "Products" at bounding box center [54, 70] width 69 height 20
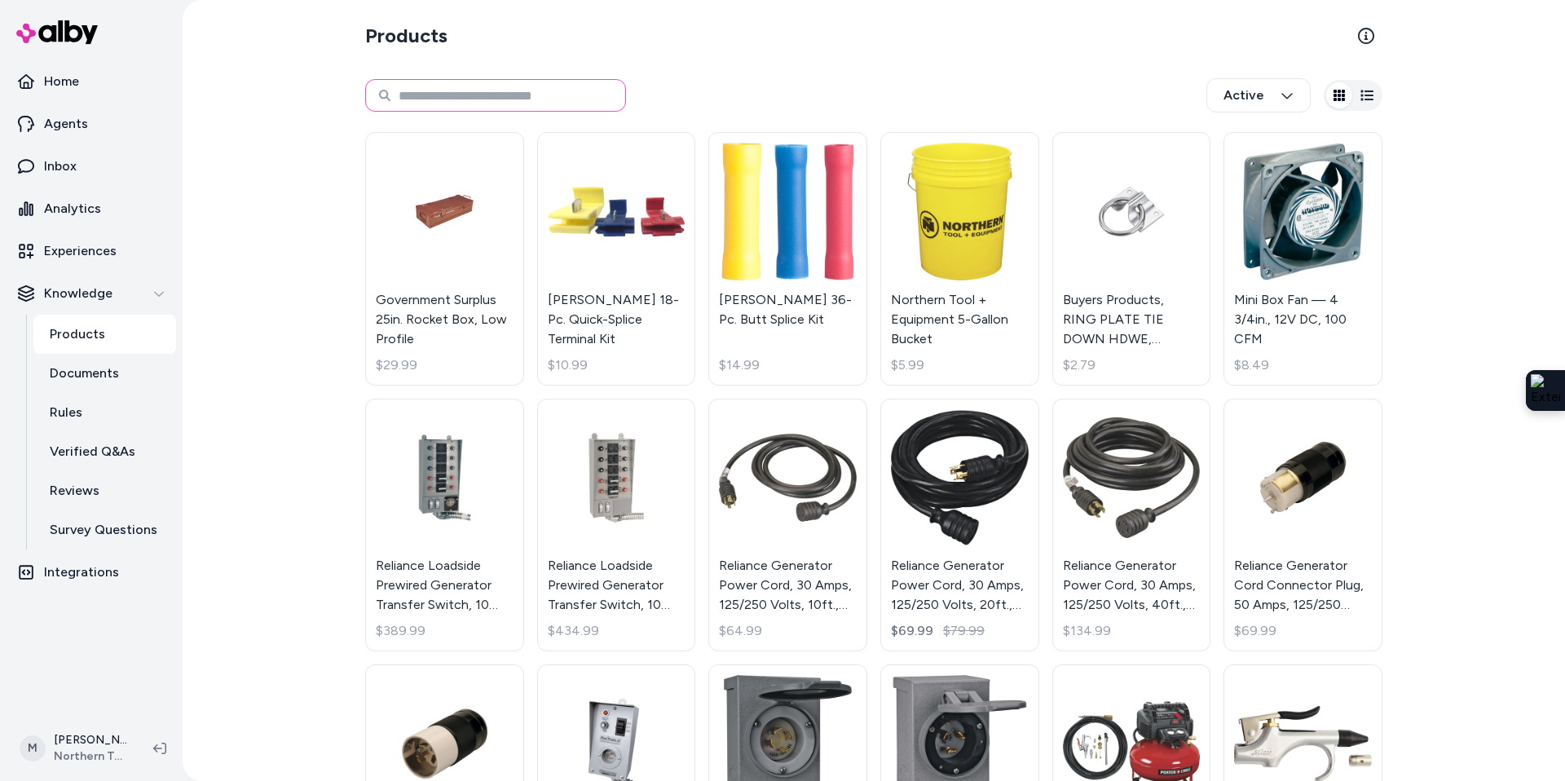
click at [462, 92] on input at bounding box center [495, 95] width 261 height 33
type input "**********"
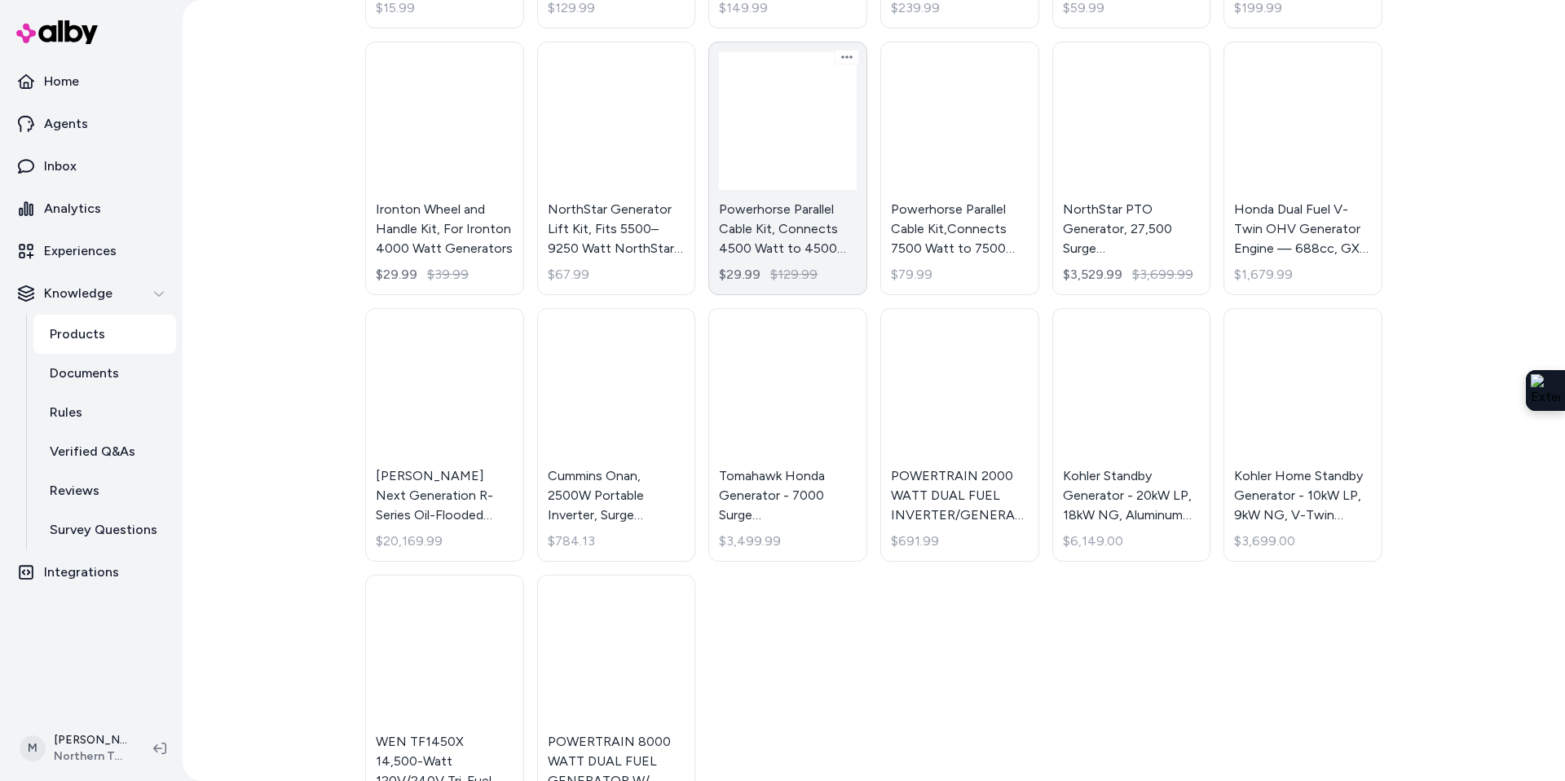
scroll to position [3108, 0]
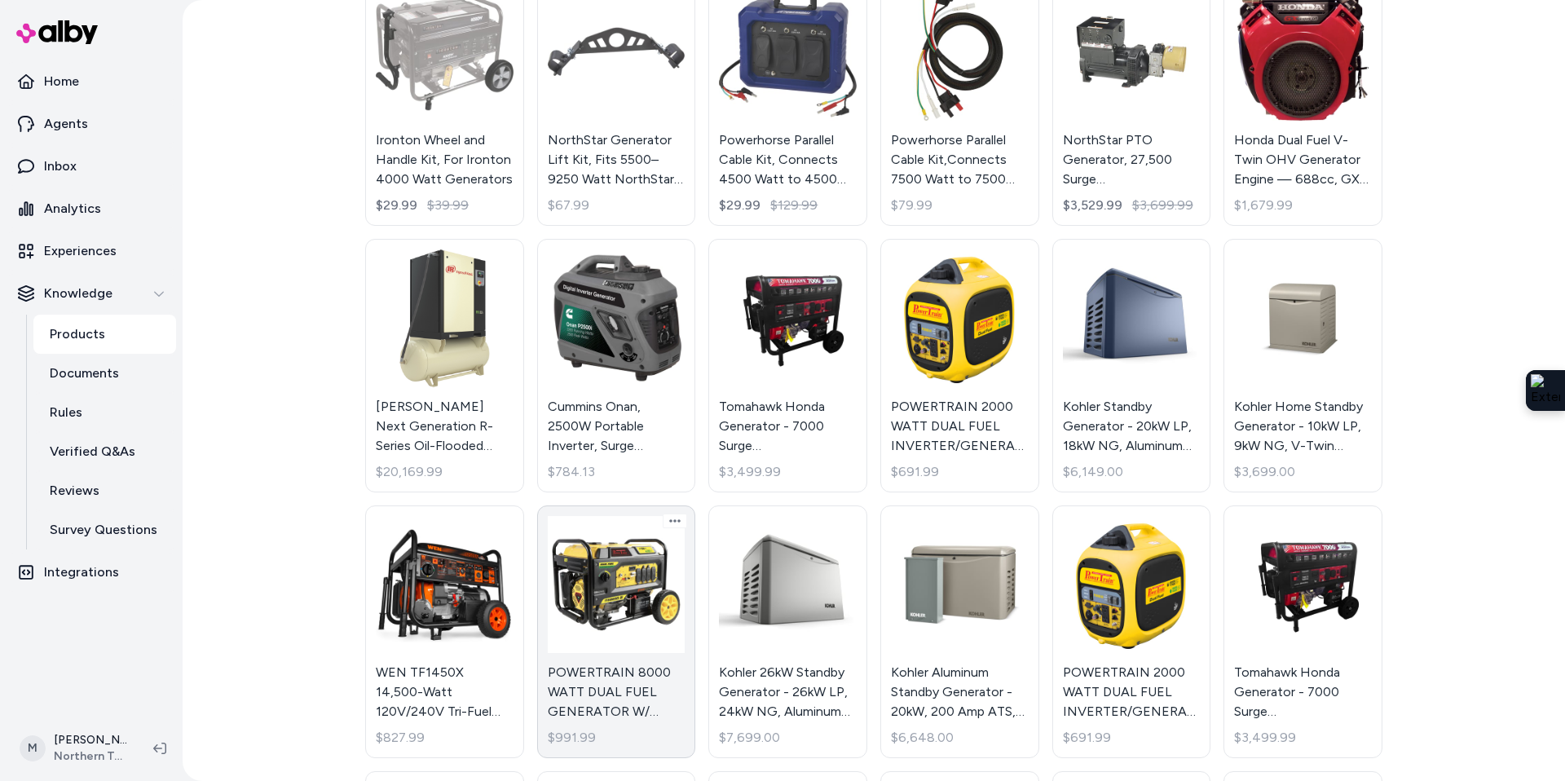
click at [628, 589] on link "POWERTRAIN 8000 WATT DUAL FUEL GENERATOR W/ PROPANE REGULATOR, PLUGS, MAIN SWIT…" at bounding box center [616, 631] width 159 height 253
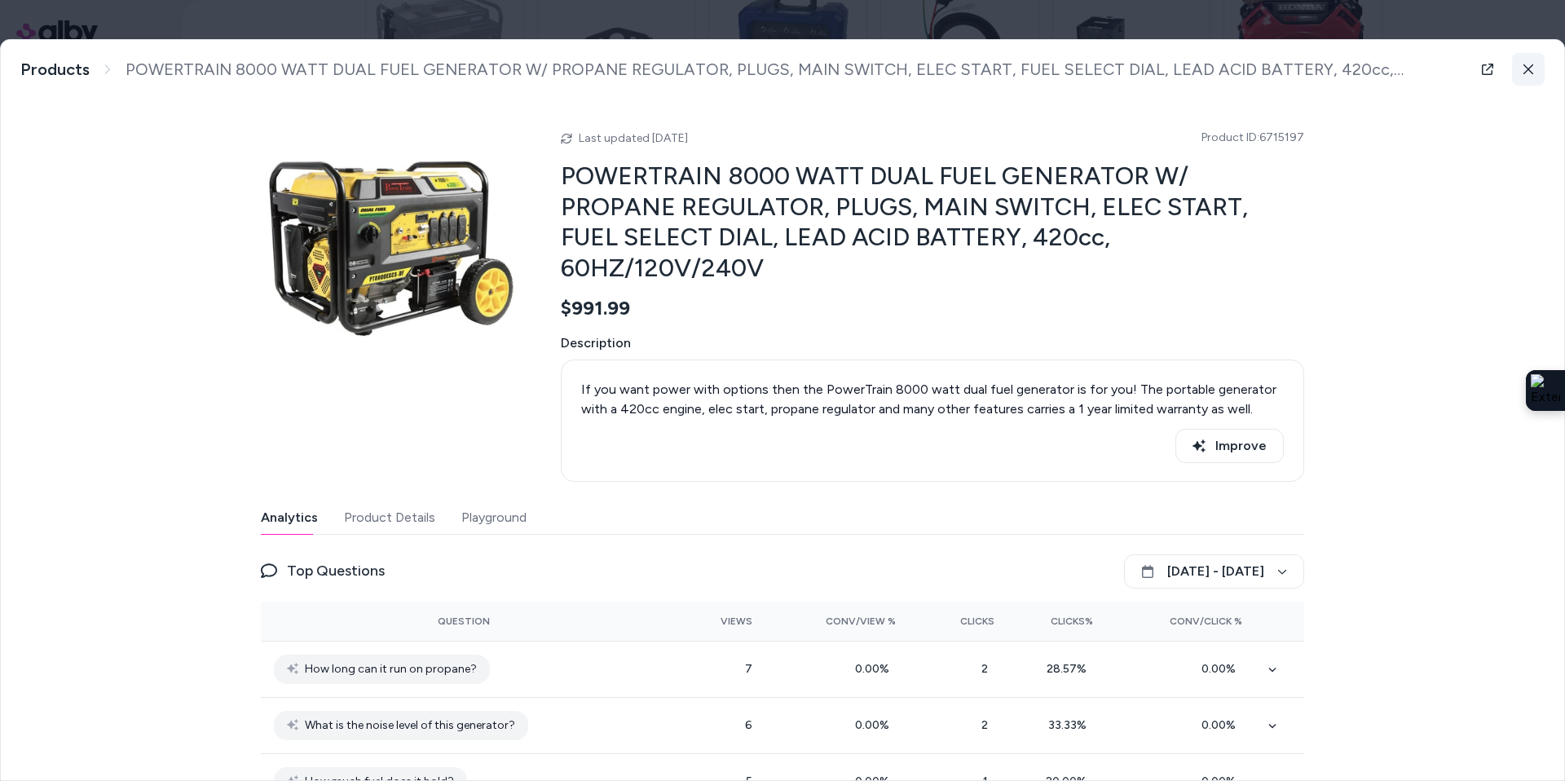
click at [1531, 69] on icon at bounding box center [1528, 69] width 11 height 11
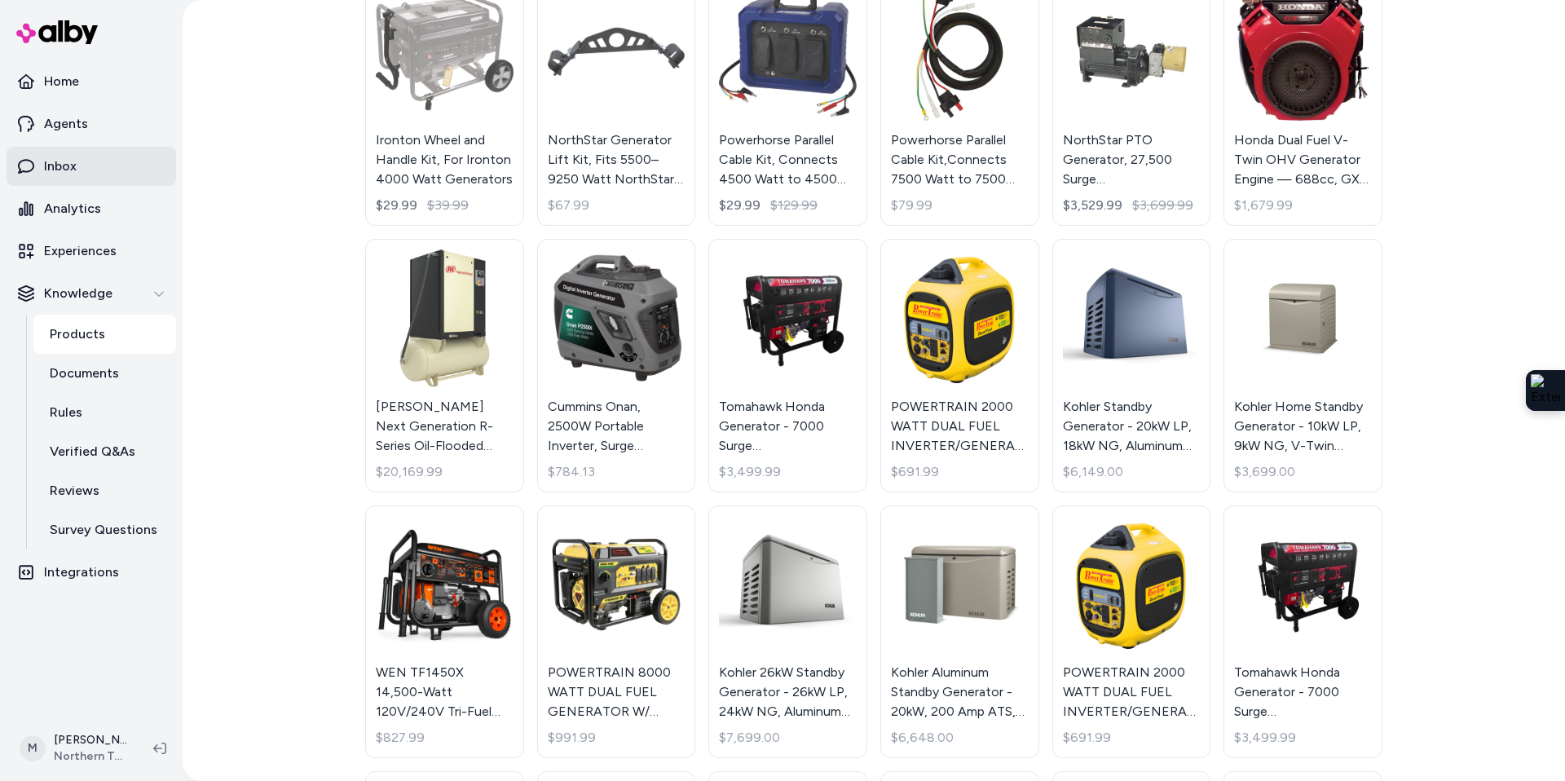
click at [69, 174] on p "Inbox" at bounding box center [60, 166] width 33 height 20
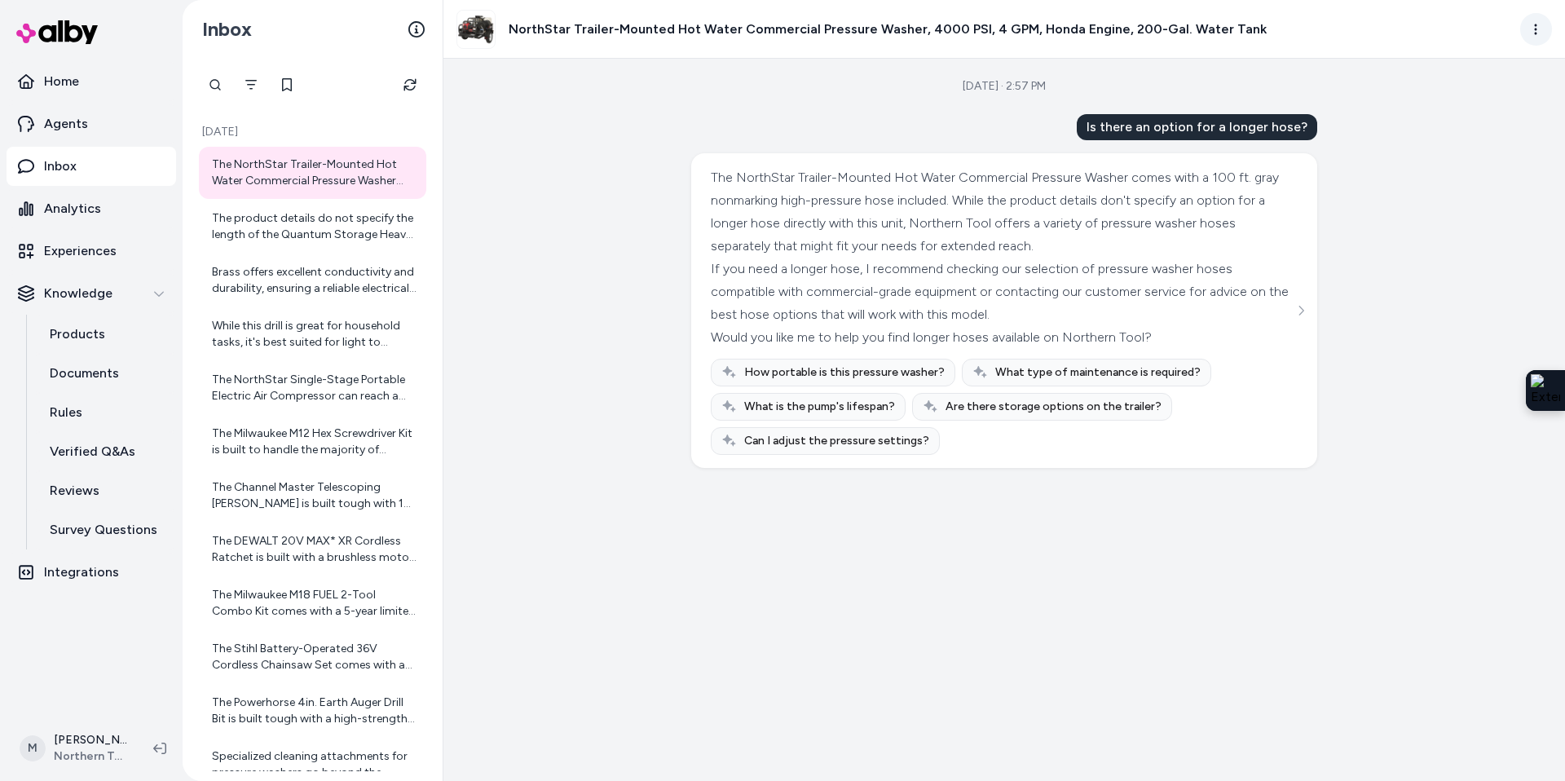
click at [1540, 33] on html "Home Agents Inbox Analytics Experiences Knowledge Products Documents Rules Veri…" at bounding box center [782, 390] width 1565 height 781
click at [1459, 64] on div "View all Conversations" at bounding box center [1464, 67] width 175 height 29
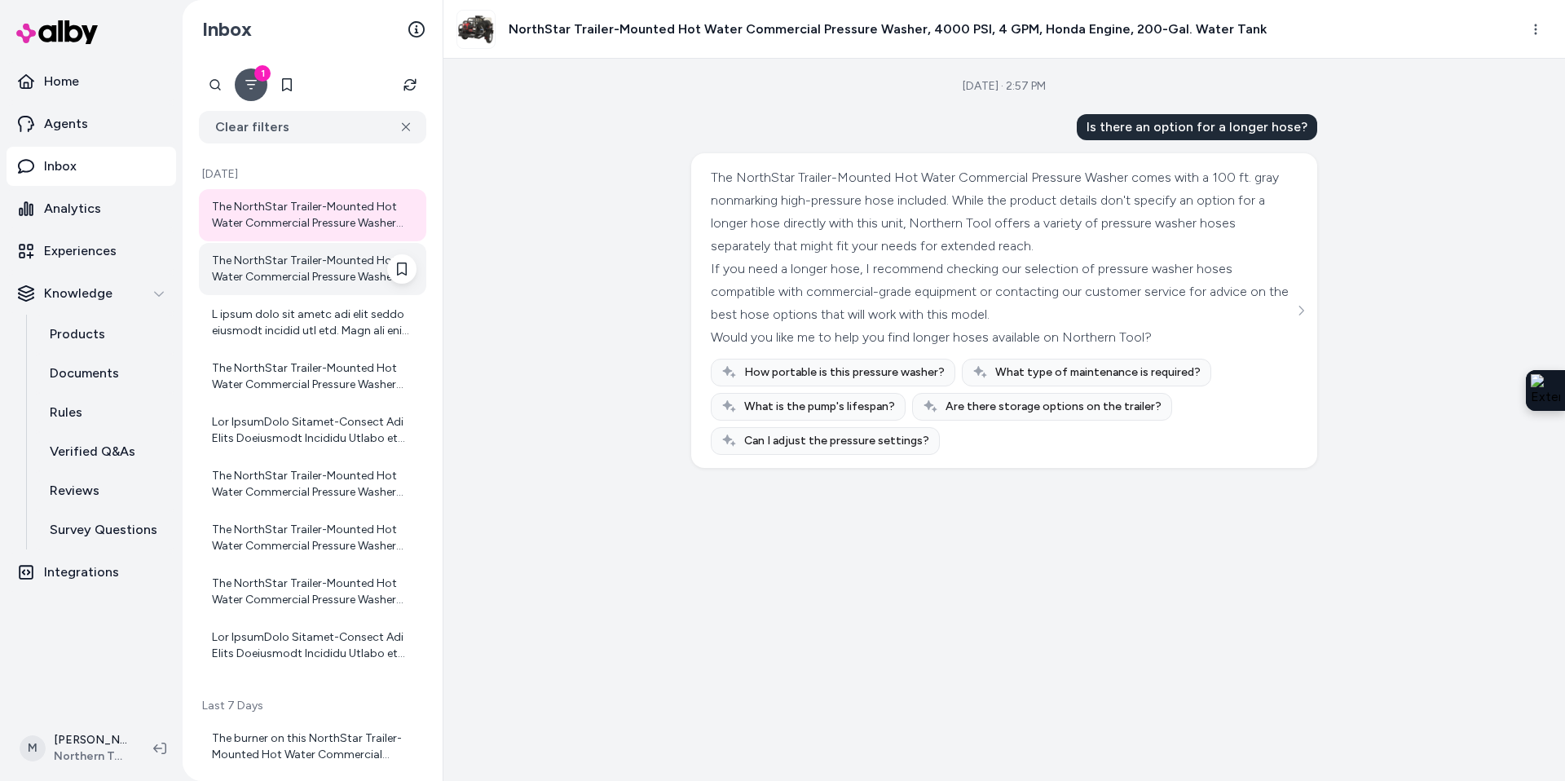
click at [252, 275] on div "The NorthStar Trailer-Mounted Hot Water Commercial Pressure Washer uses gasolin…" at bounding box center [314, 269] width 205 height 33
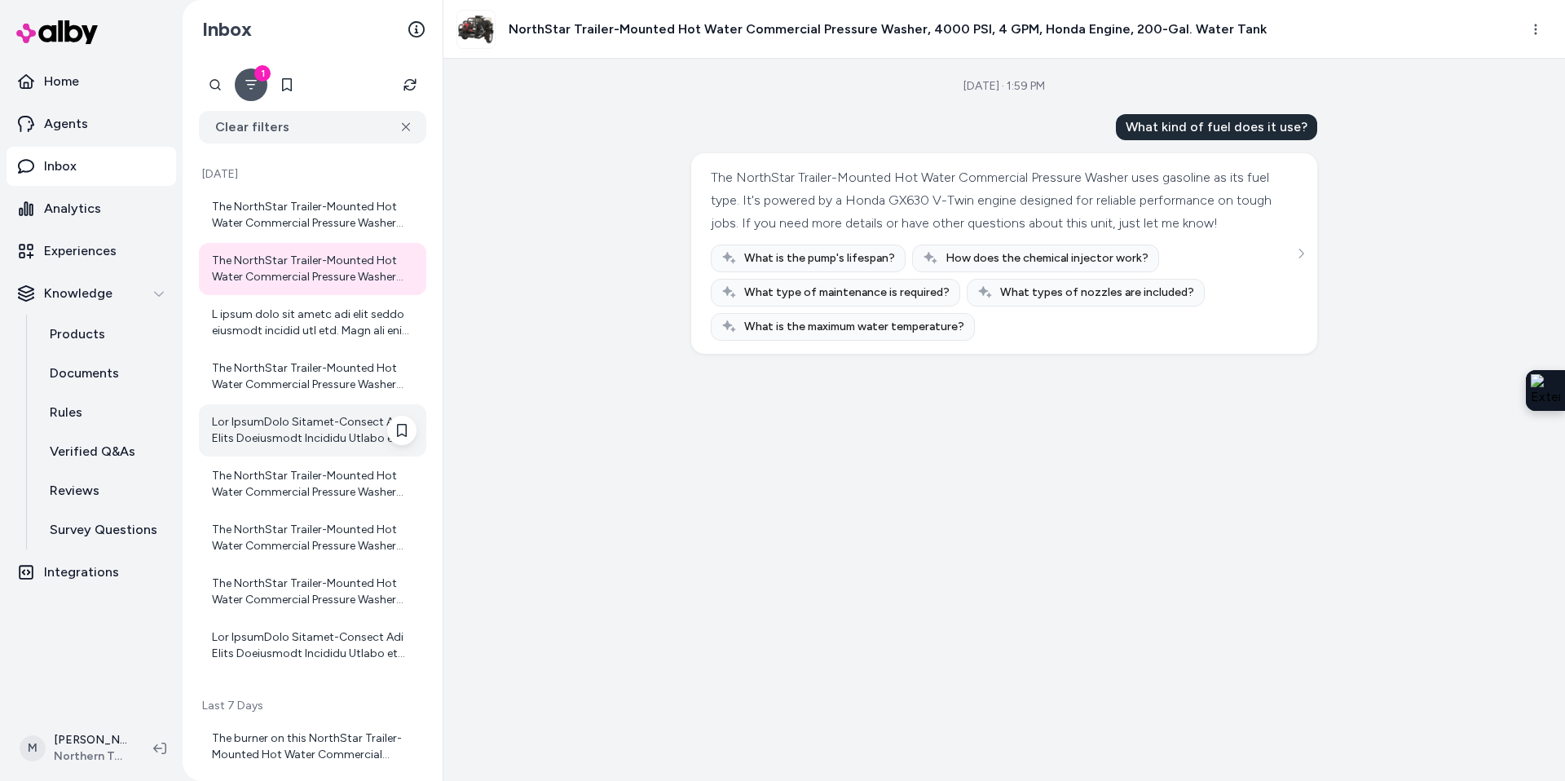
click at [284, 421] on div at bounding box center [314, 430] width 205 height 33
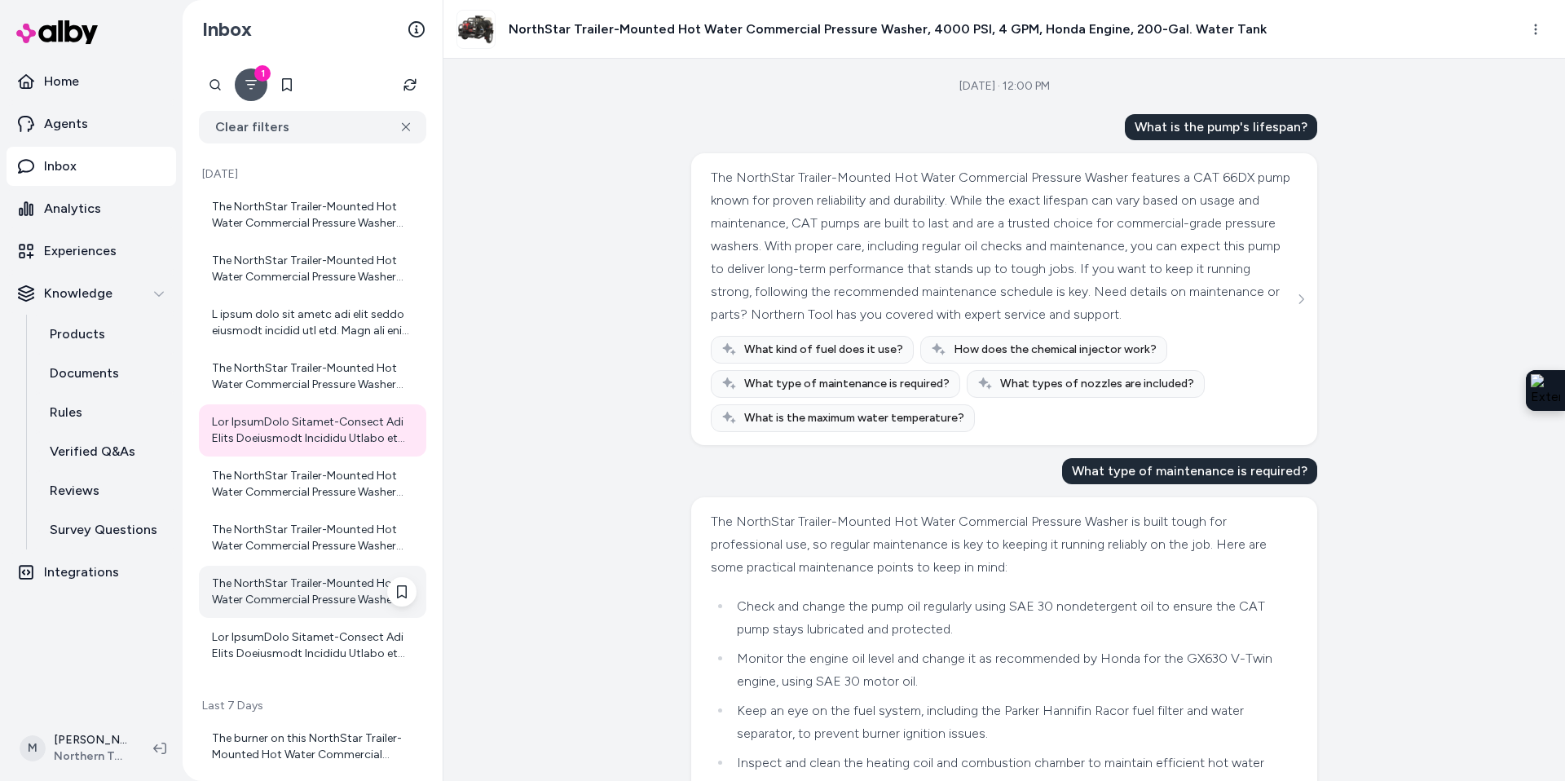
scroll to position [282, 0]
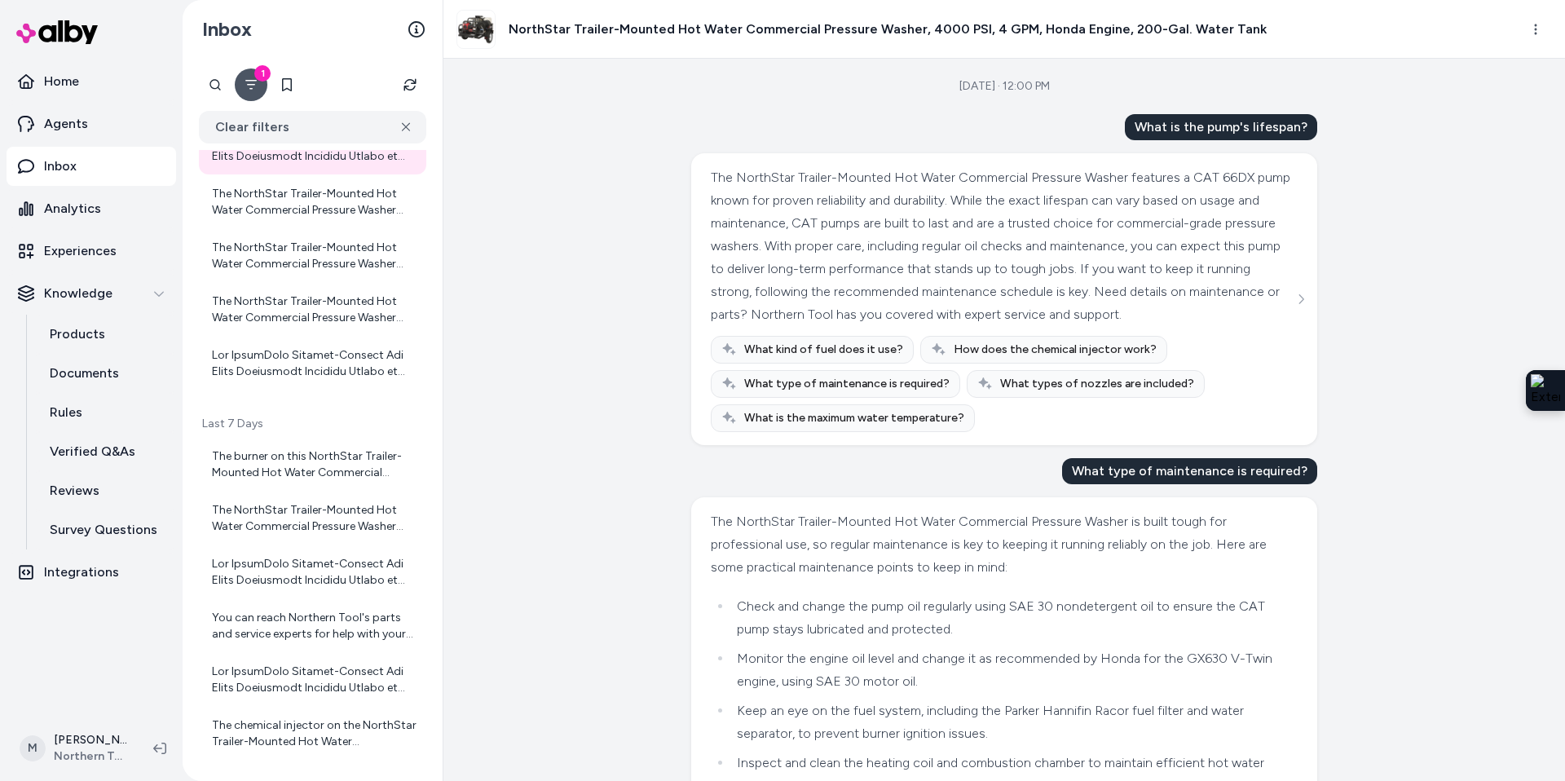
click at [247, 86] on icon "Filter" at bounding box center [251, 84] width 13 height 13
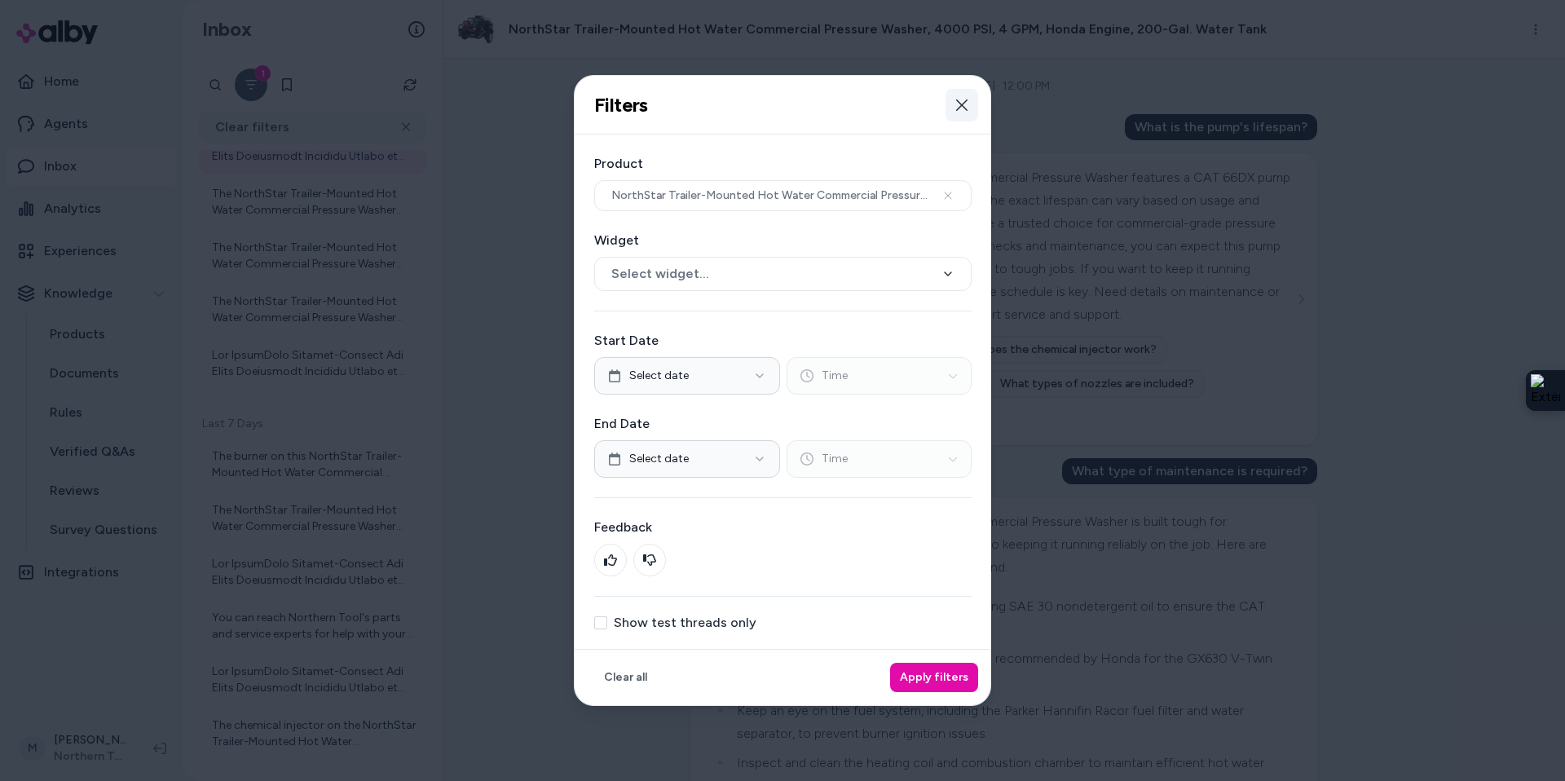
click at [968, 105] on icon "button" at bounding box center [961, 105] width 13 height 13
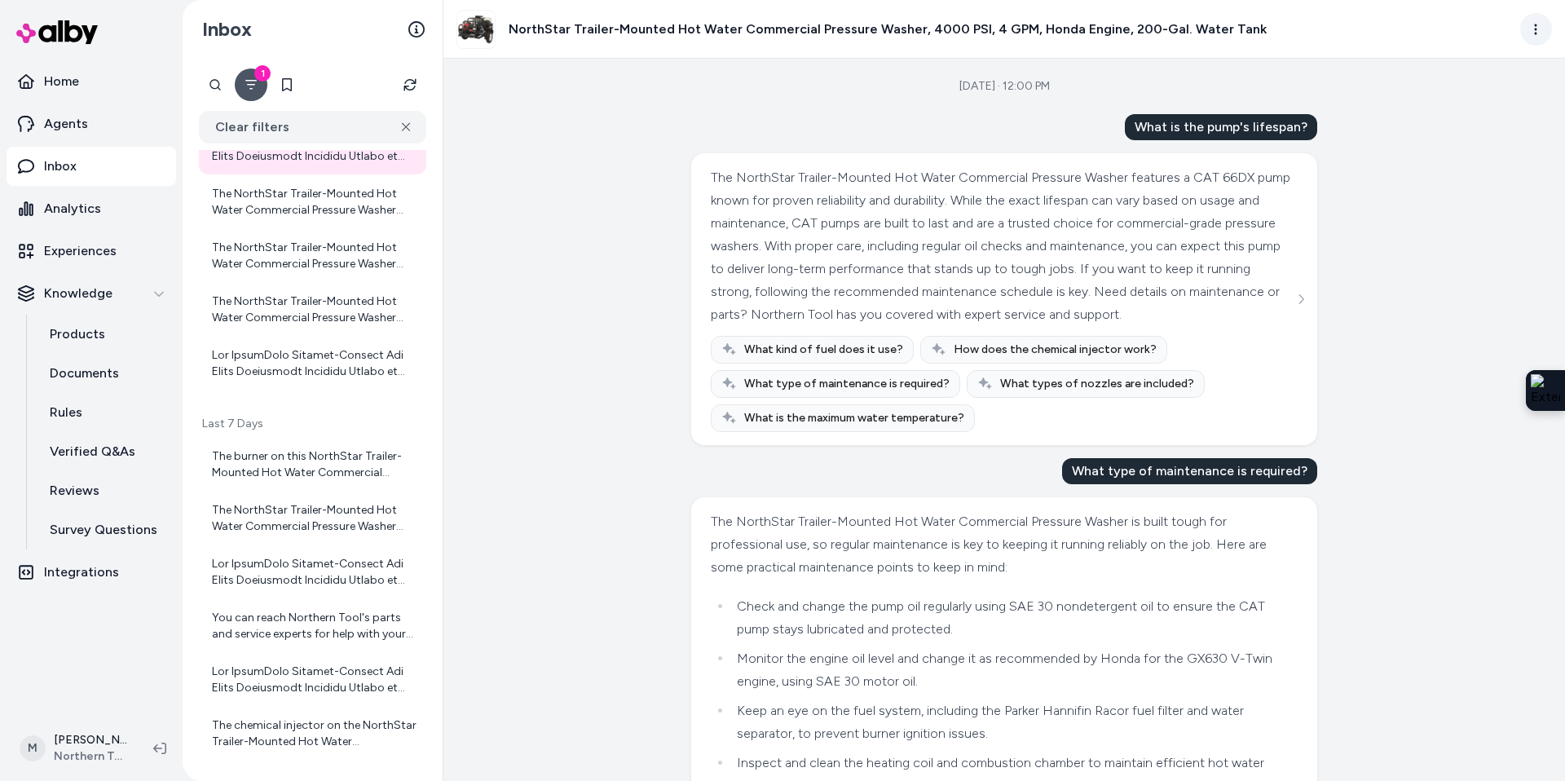
click at [1541, 31] on html "Home Agents Inbox Analytics Experiences Knowledge Products Documents Rules Veri…" at bounding box center [782, 390] width 1565 height 781
click at [1455, 102] on link "View product in alby" at bounding box center [1464, 96] width 175 height 29
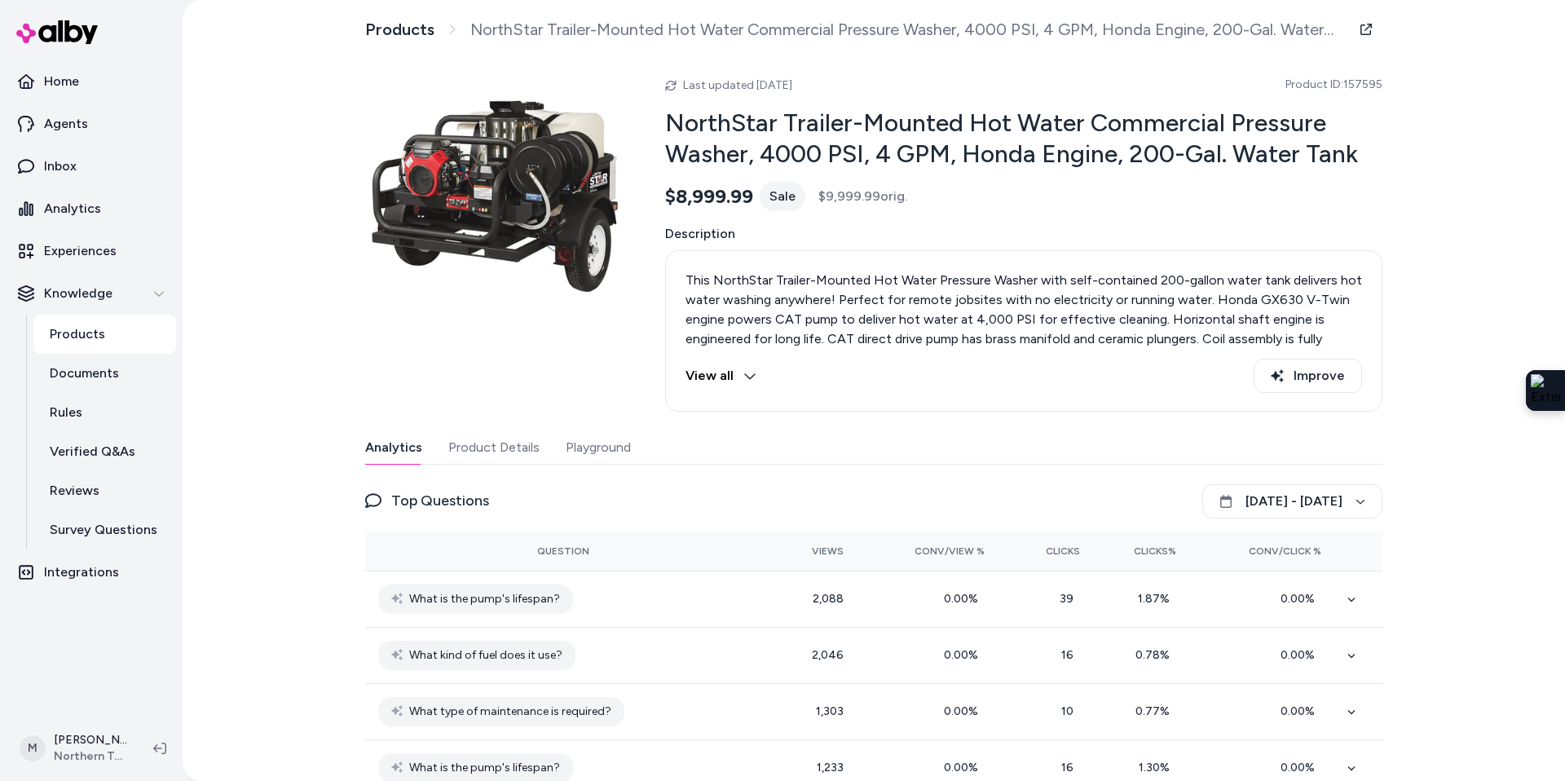
click at [532, 452] on button "Product Details" at bounding box center [493, 447] width 91 height 33
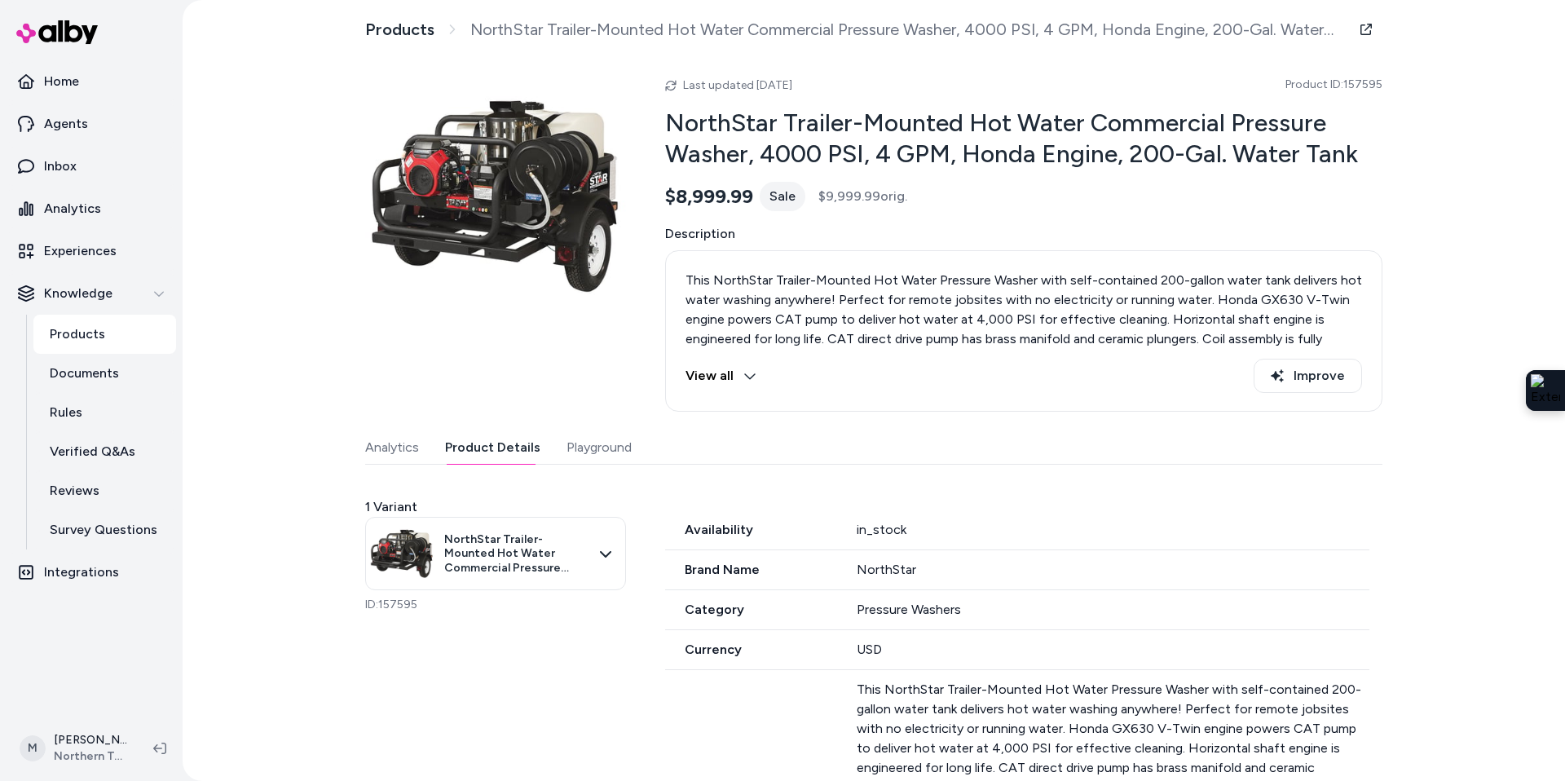
click at [606, 443] on button "Playground" at bounding box center [598, 447] width 65 height 33
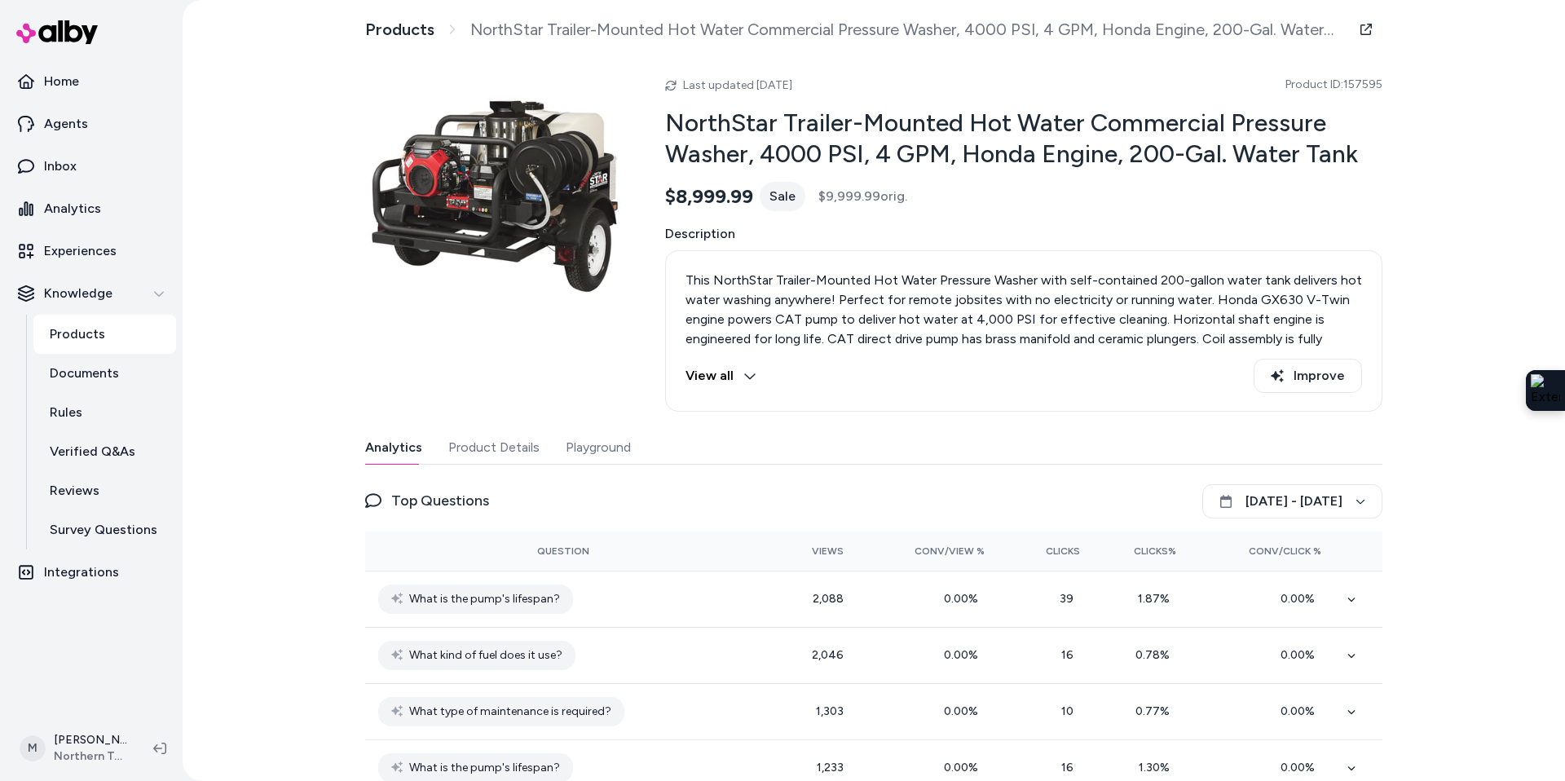
click at [386, 439] on button "Analytics" at bounding box center [393, 447] width 57 height 33
click at [392, 33] on link "Products" at bounding box center [399, 30] width 69 height 20
